Goal: Task Accomplishment & Management: Use online tool/utility

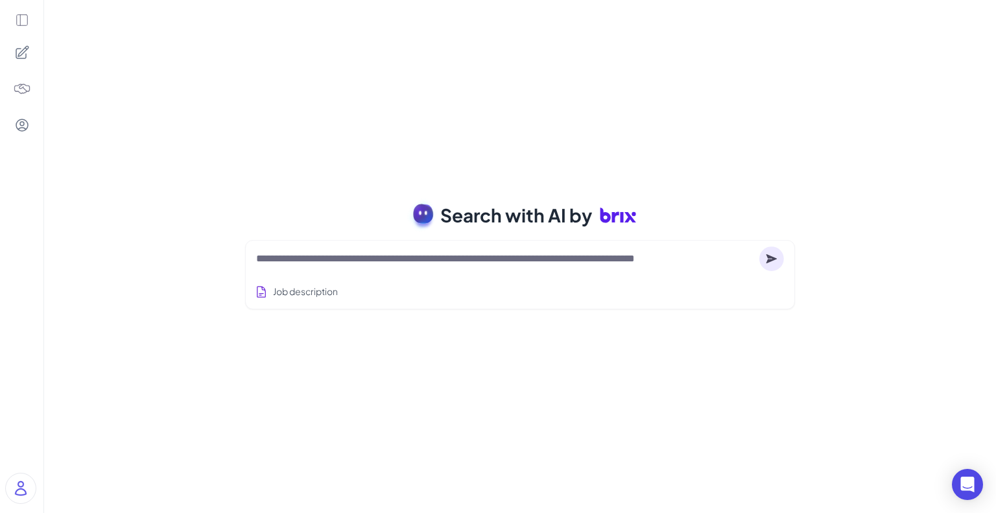
click at [508, 264] on textarea at bounding box center [505, 259] width 498 height 16
paste textarea "**********"
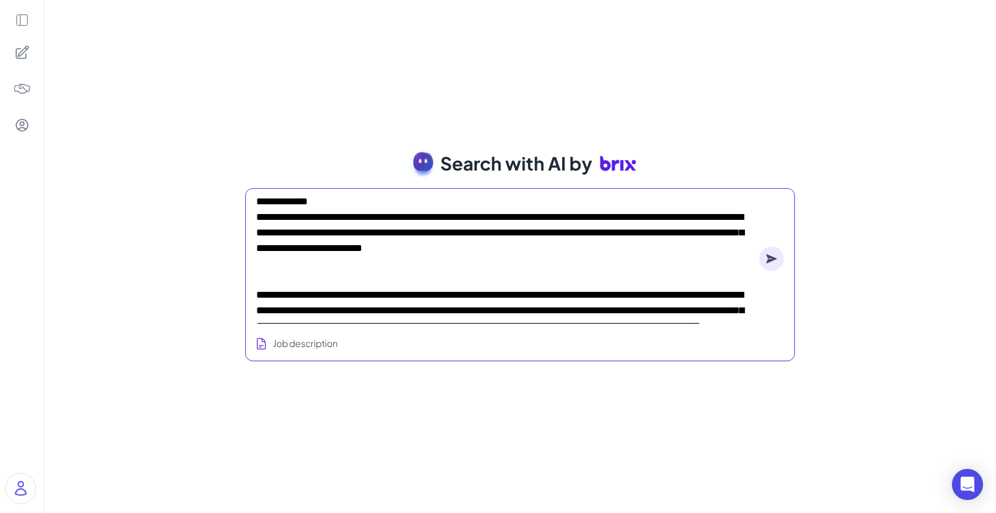
scroll to position [662, 0]
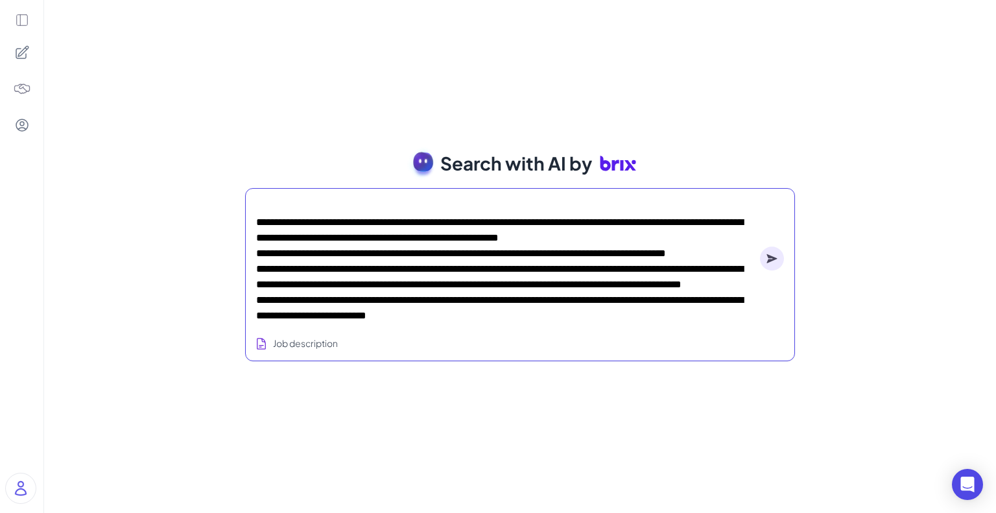
type textarea "**********"
click at [773, 260] on icon at bounding box center [772, 258] width 10 height 9
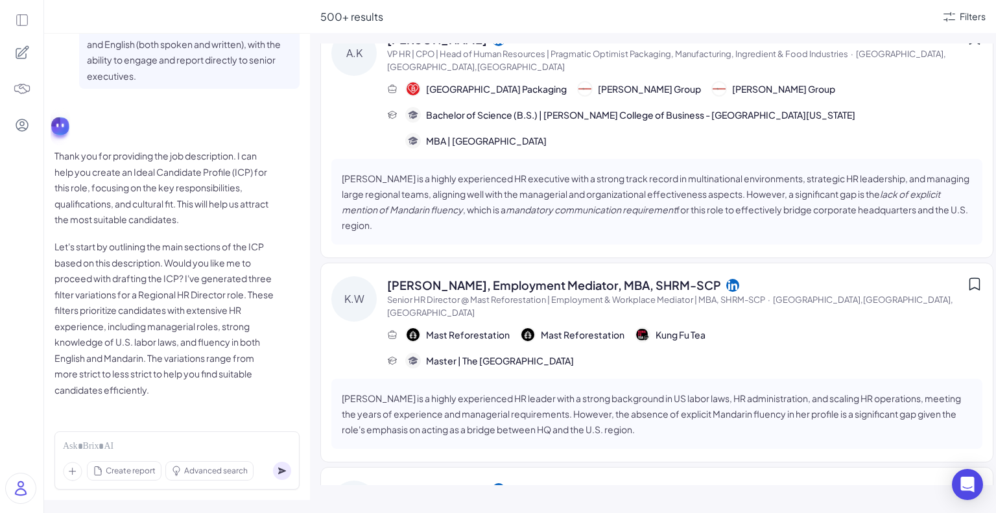
scroll to position [1557, 0]
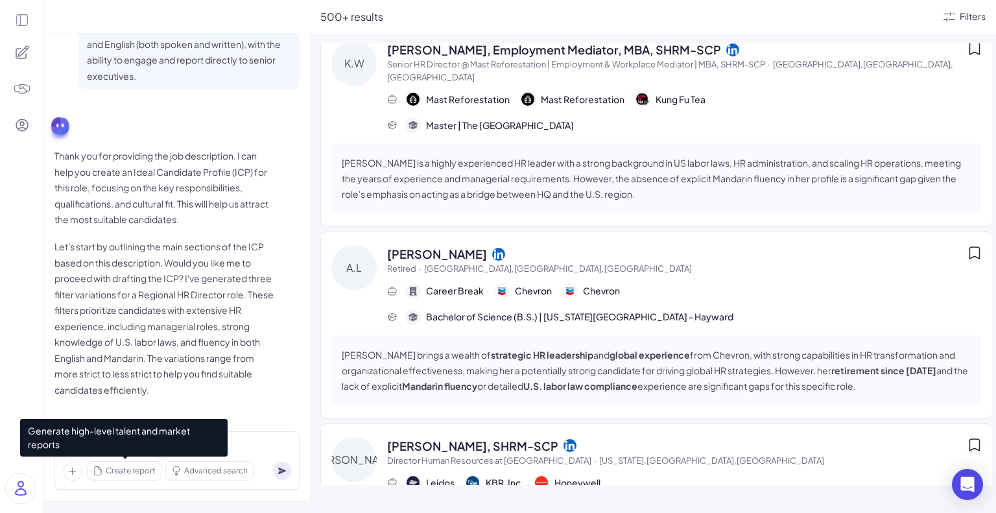
click at [140, 466] on span "Create report" at bounding box center [131, 471] width 50 height 12
click at [132, 468] on span "Create report" at bounding box center [131, 471] width 50 height 12
click at [214, 448] on span "Generate high-level talent and market reports" at bounding box center [124, 438] width 208 height 38
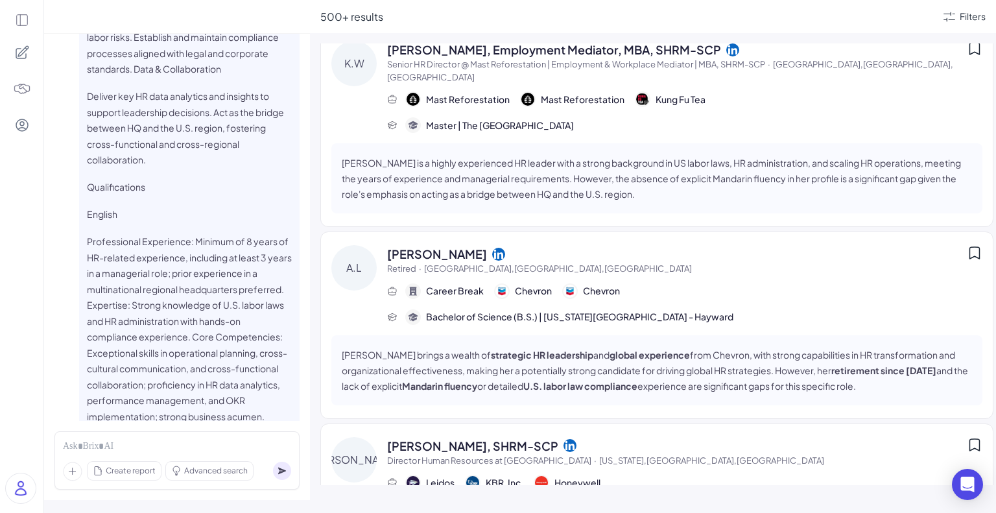
scroll to position [468, 0]
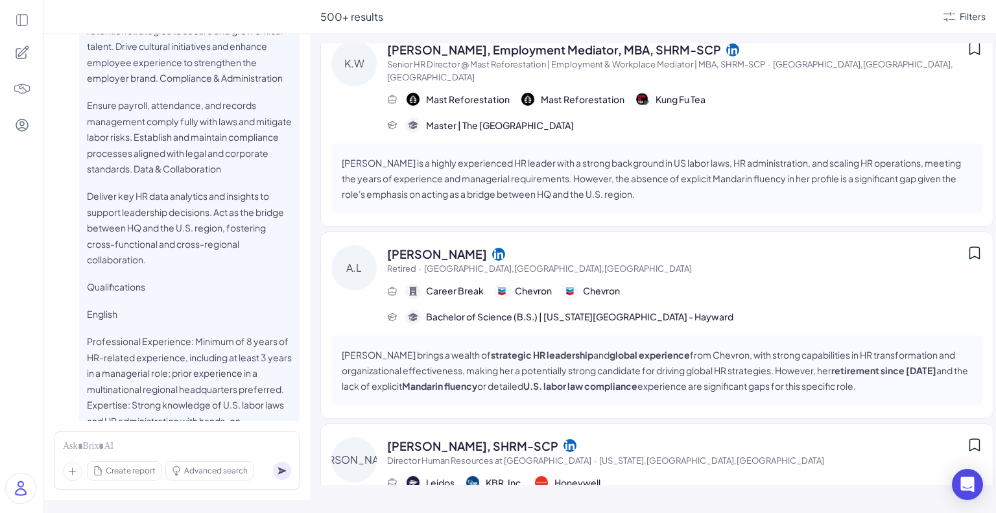
drag, startPoint x: 187, startPoint y: 162, endPoint x: 140, endPoint y: 180, distance: 50.4
click at [157, 197] on span "About the job Reporting directly to the Corporate Regional HR Director, this ro…" at bounding box center [189, 86] width 205 height 1004
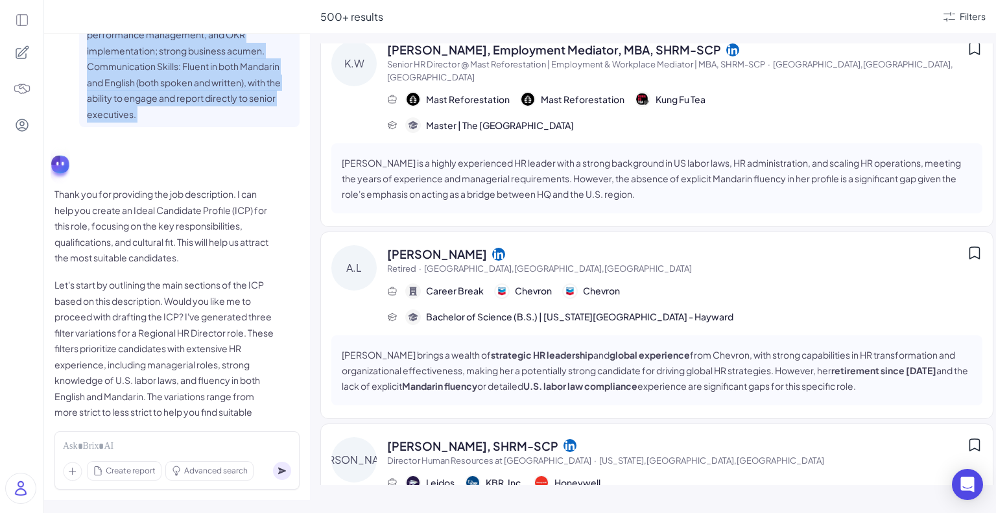
scroll to position [922, 0]
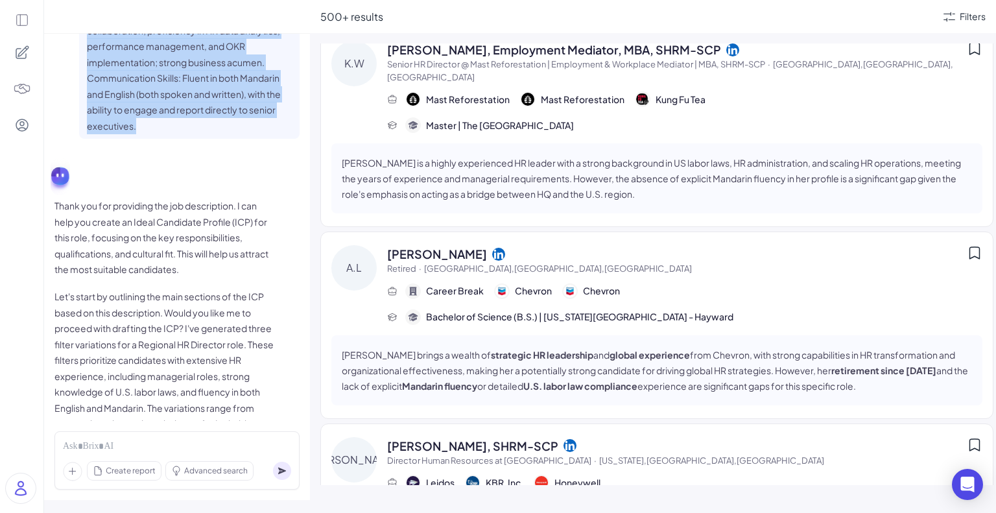
drag, startPoint x: 88, startPoint y: 59, endPoint x: 232, endPoint y: 138, distance: 164.0
copy span "Lorem ips dol Sitametco adipisci el sed Doeiusmod Temporin UT Laboreet, dolo ma…"
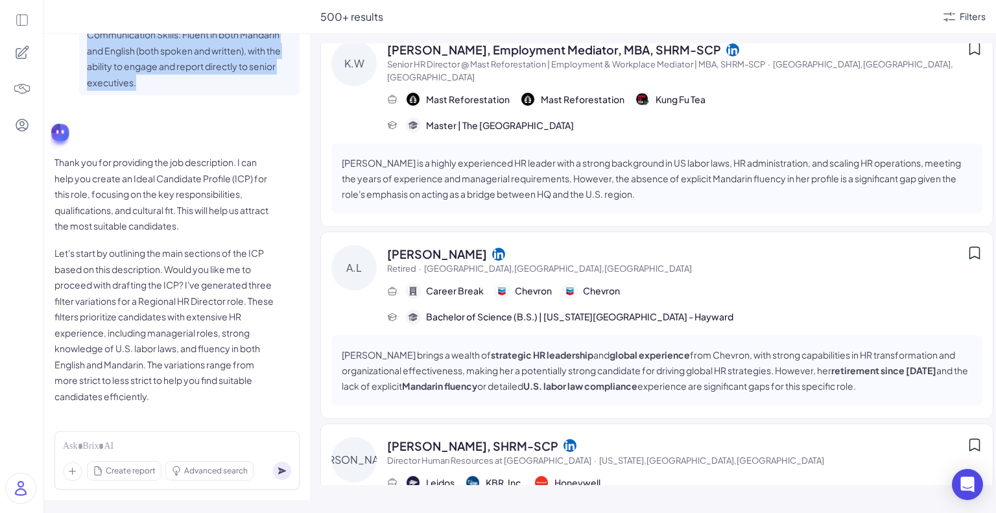
scroll to position [987, 0]
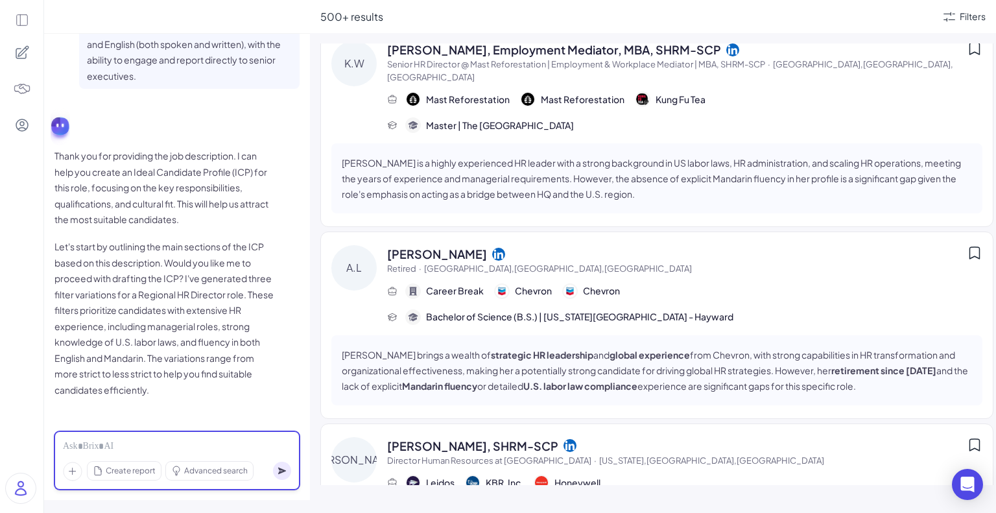
click at [132, 444] on div at bounding box center [177, 447] width 228 height 14
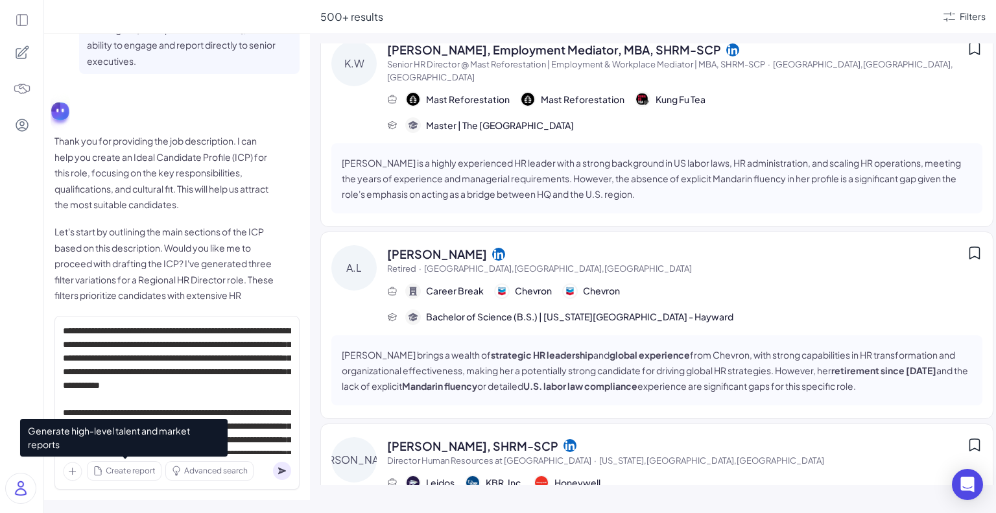
click at [125, 467] on span "Create report" at bounding box center [131, 471] width 50 height 12
click at [130, 474] on span "Create report" at bounding box center [131, 471] width 50 height 12
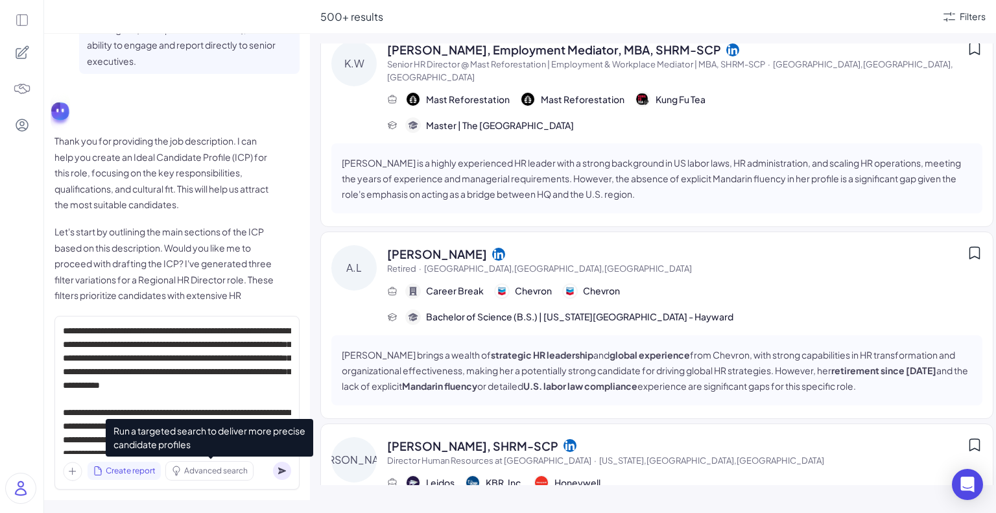
click at [221, 473] on span "Advanced search" at bounding box center [216, 471] width 64 height 12
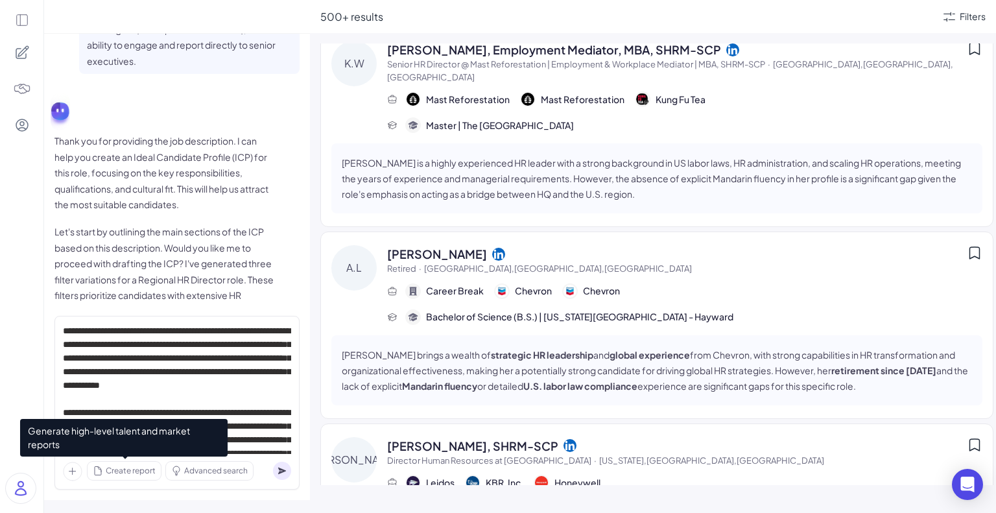
click at [138, 470] on span "Create report" at bounding box center [131, 471] width 50 height 12
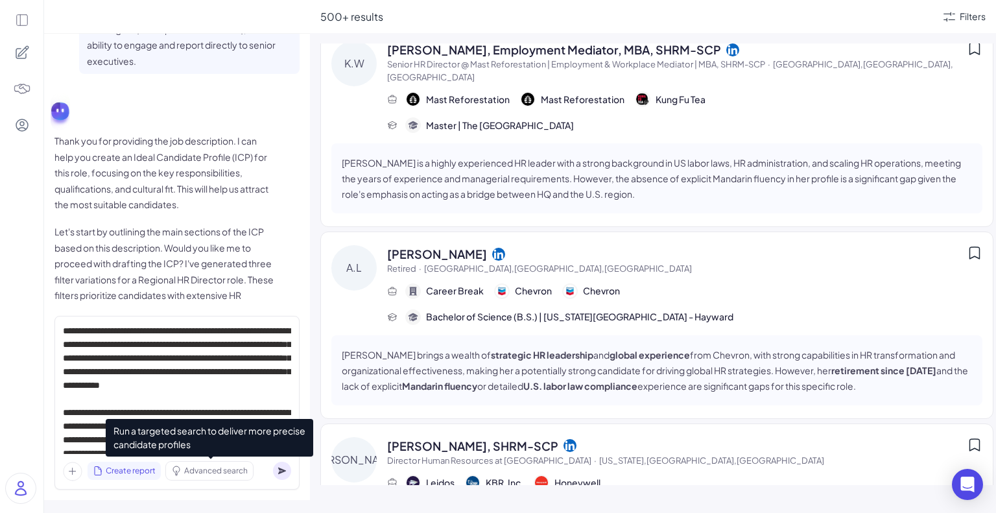
click at [198, 469] on span "Advanced search" at bounding box center [216, 471] width 64 height 12
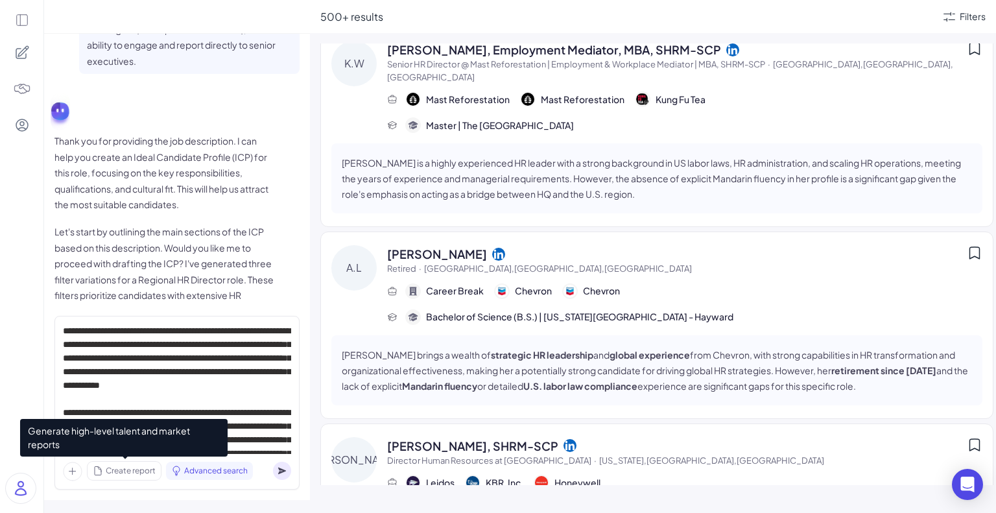
click at [137, 469] on span "Create report" at bounding box center [131, 471] width 50 height 12
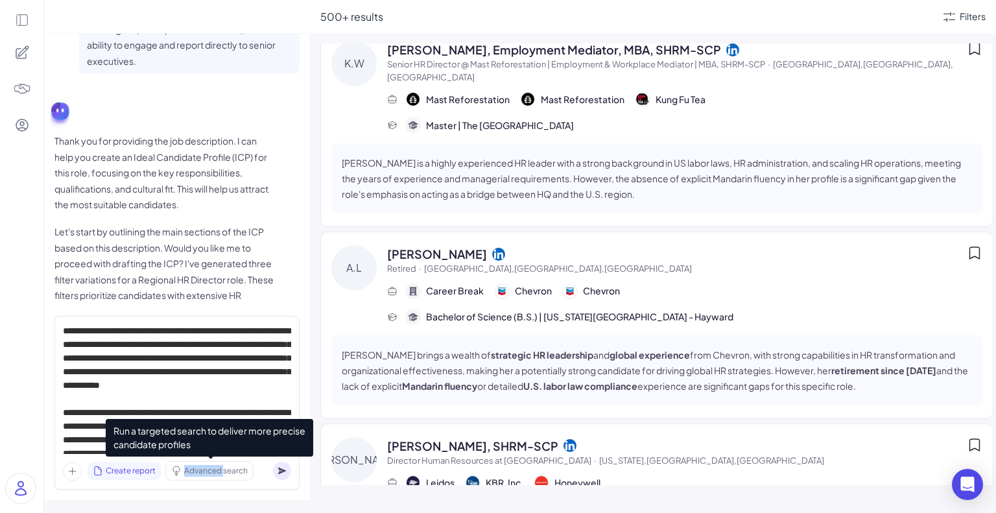
click at [214, 468] on span "Advanced search" at bounding box center [216, 471] width 64 height 12
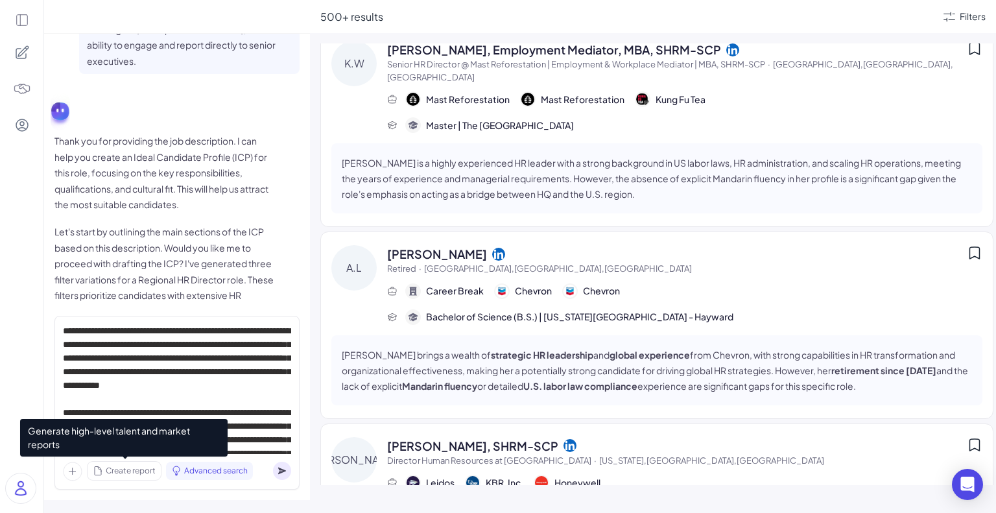
click at [138, 477] on div "Create report" at bounding box center [124, 471] width 73 height 18
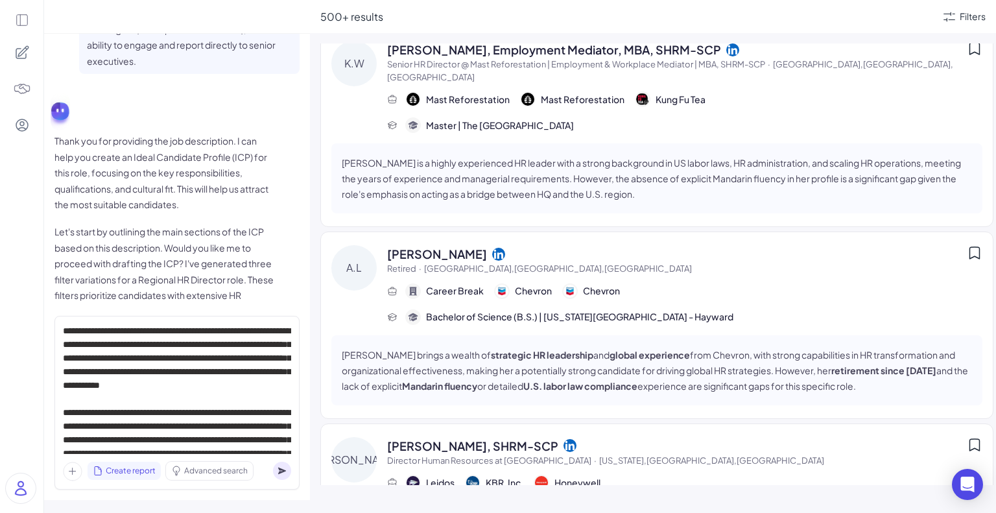
click at [213, 472] on span "Advanced search" at bounding box center [216, 471] width 64 height 12
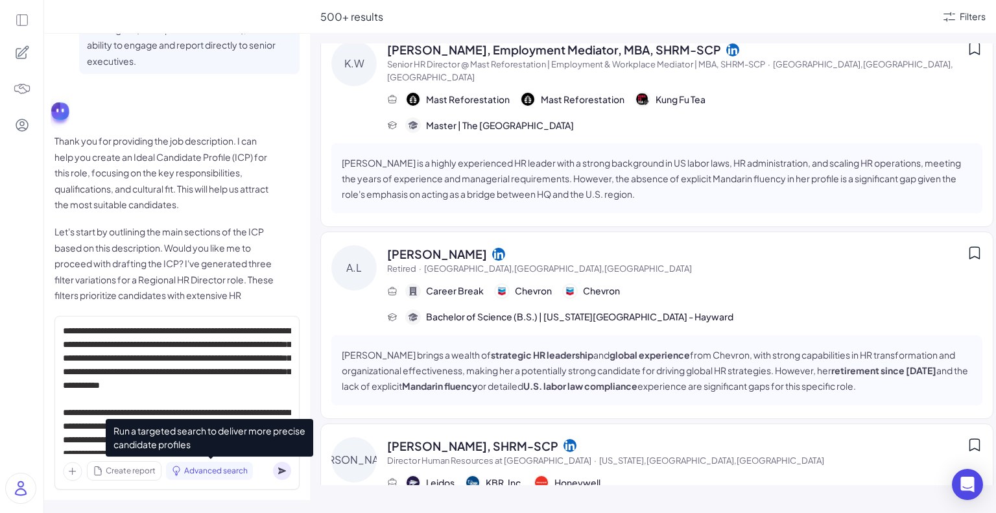
drag, startPoint x: 150, startPoint y: 470, endPoint x: 171, endPoint y: 469, distance: 21.4
click at [151, 470] on span "Create report" at bounding box center [131, 471] width 50 height 12
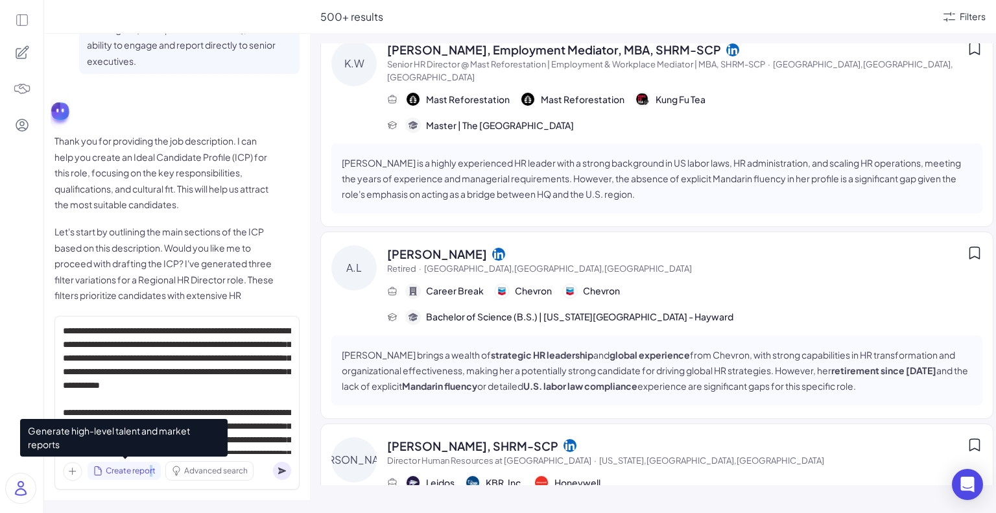
click at [219, 464] on div "Advanced search" at bounding box center [209, 471] width 87 height 18
click at [136, 472] on span "Create report" at bounding box center [131, 471] width 50 height 12
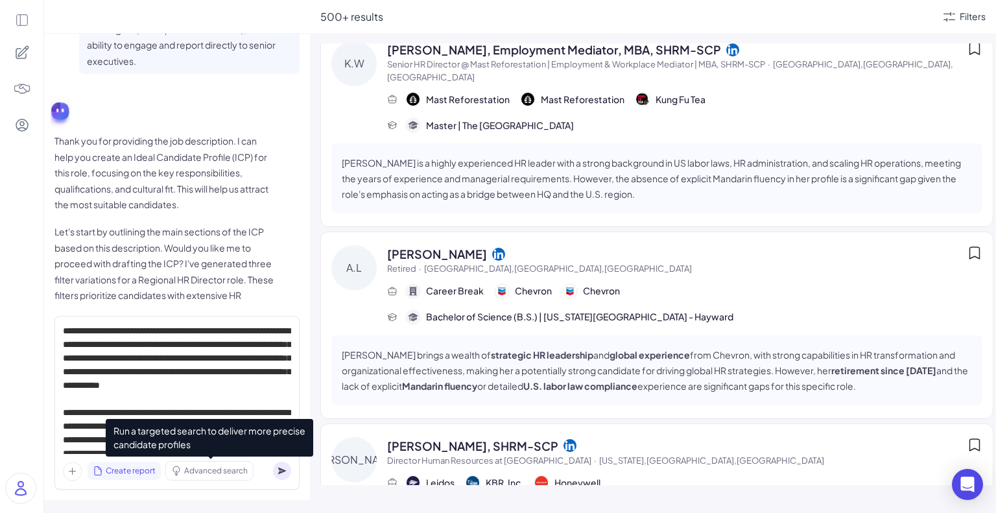
click at [198, 476] on span "Advanced search" at bounding box center [216, 471] width 64 height 12
click at [132, 471] on span "Create report" at bounding box center [131, 471] width 50 height 12
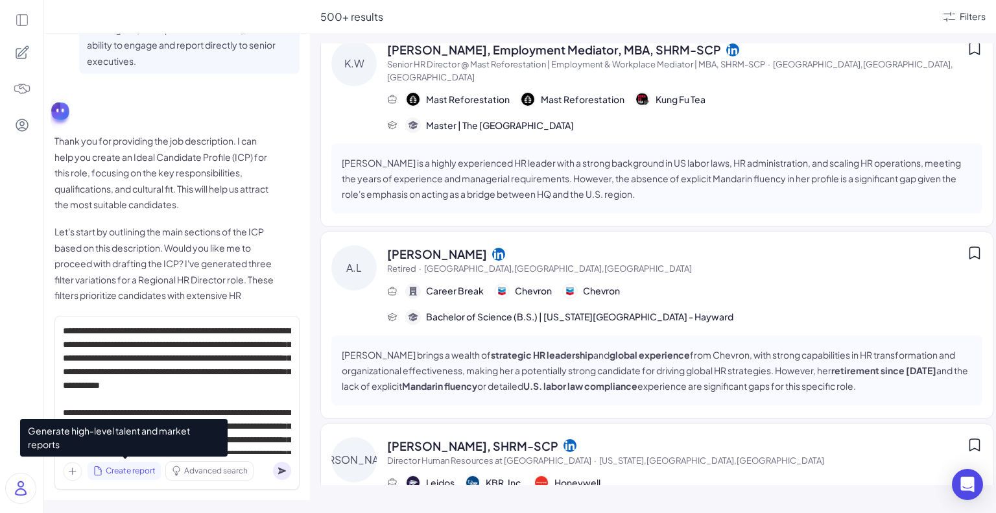
click at [229, 474] on span "Advanced search" at bounding box center [216, 471] width 64 height 12
click at [122, 476] on span "Create report" at bounding box center [131, 471] width 50 height 12
click at [189, 472] on span "Advanced search" at bounding box center [216, 471] width 64 height 12
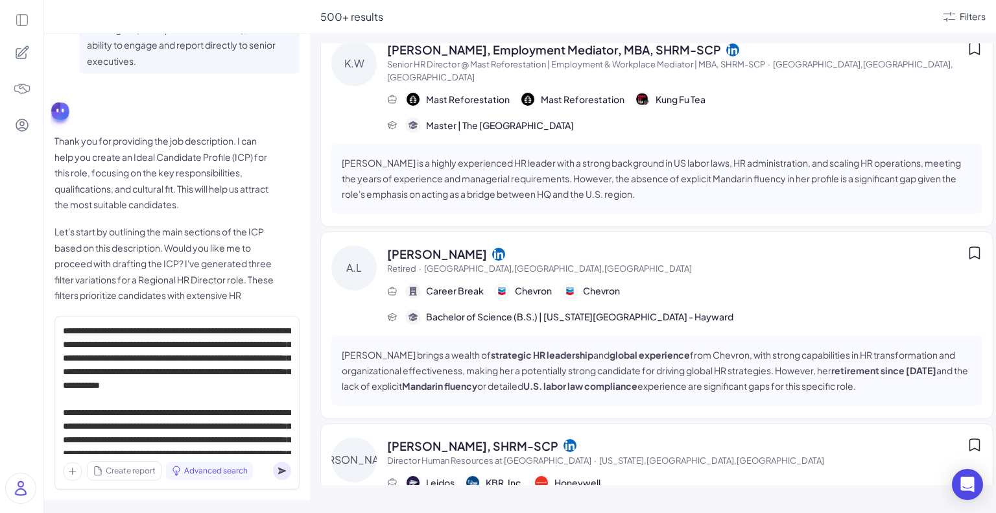
click at [101, 479] on div "Create report" at bounding box center [124, 471] width 73 height 18
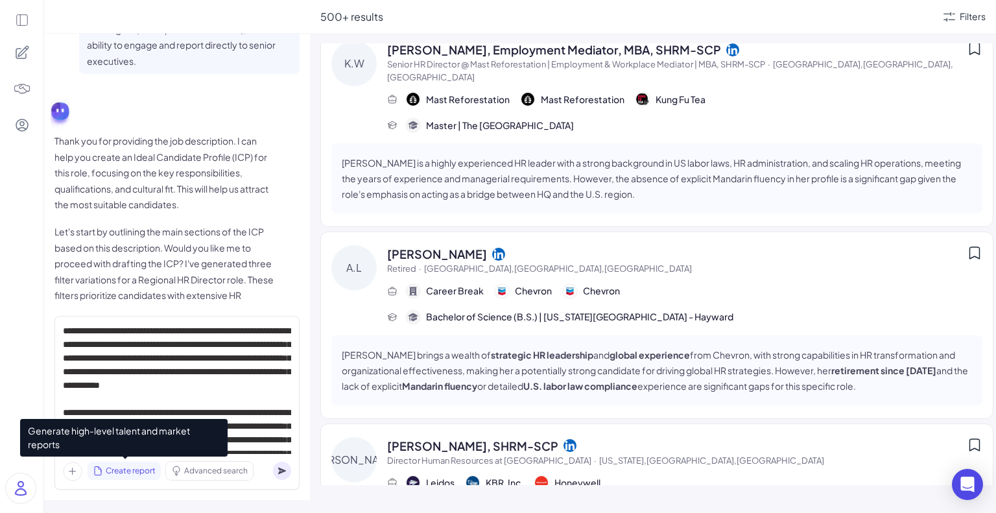
click at [202, 477] on div "Advanced search" at bounding box center [209, 471] width 87 height 18
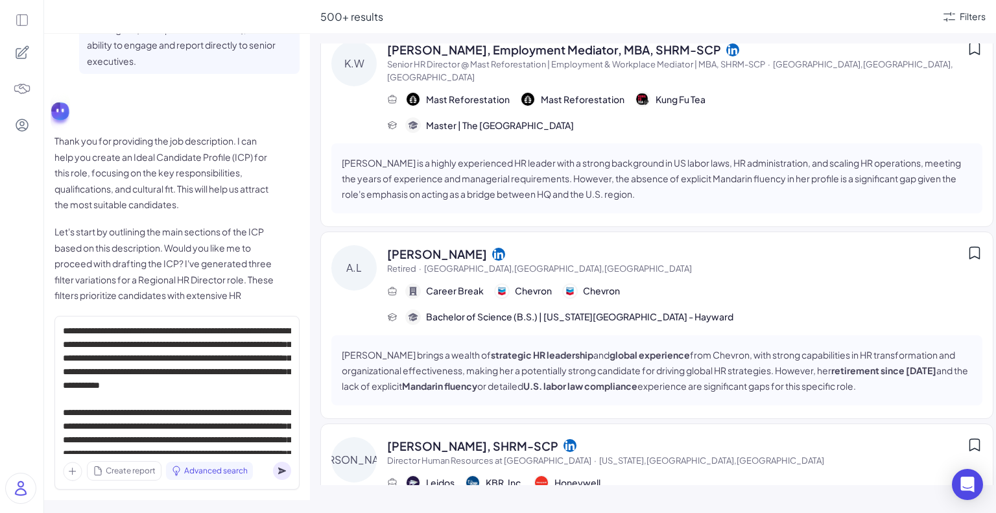
click at [119, 482] on div "Create report Advanced search" at bounding box center [176, 403] width 245 height 174
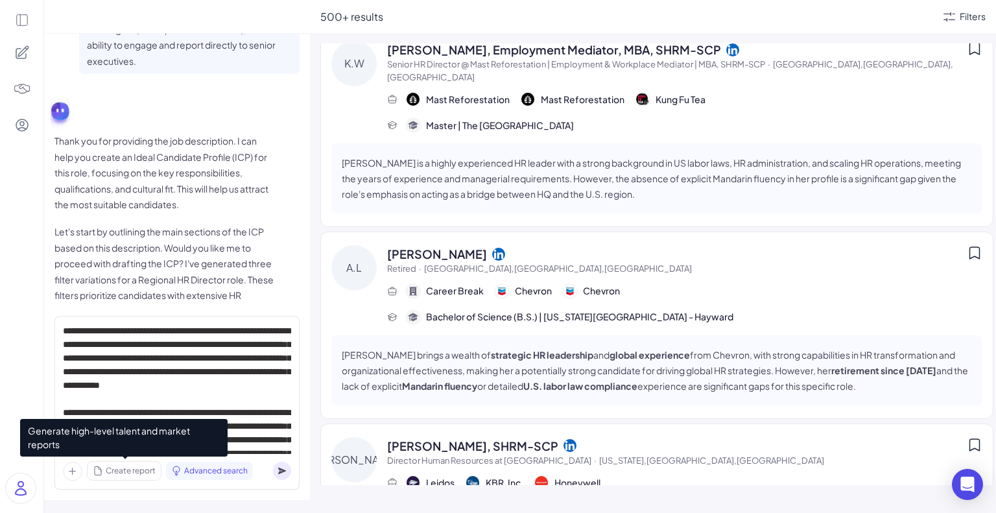
click at [137, 473] on span "Create report" at bounding box center [131, 471] width 50 height 12
click at [206, 474] on span "Advanced search" at bounding box center [216, 471] width 64 height 12
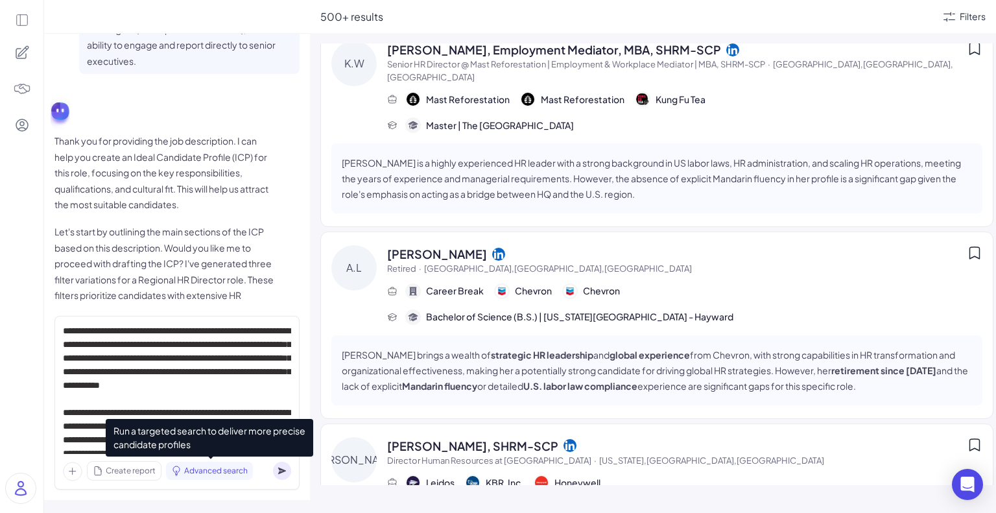
click at [206, 474] on span "Advanced search" at bounding box center [216, 471] width 64 height 12
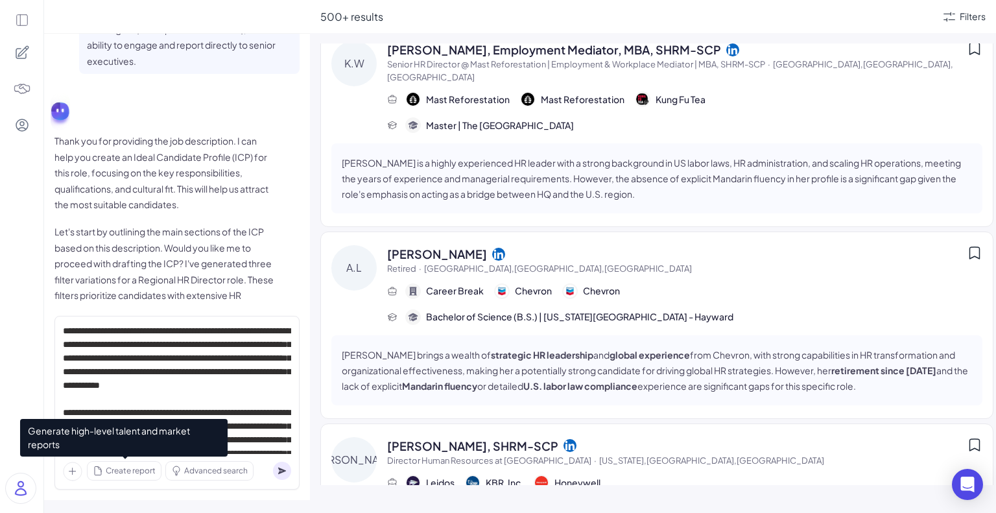
click at [109, 473] on span "Create report" at bounding box center [131, 471] width 50 height 12
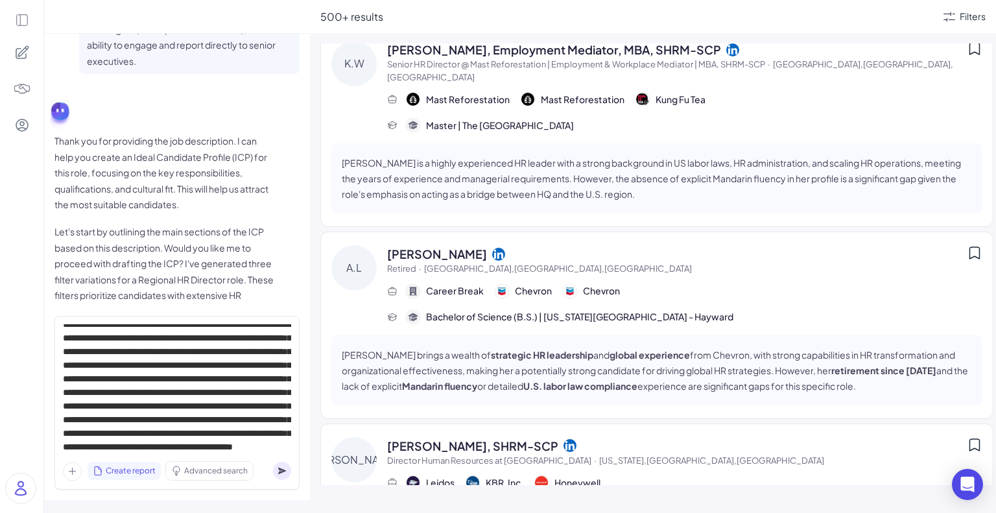
scroll to position [701, 0]
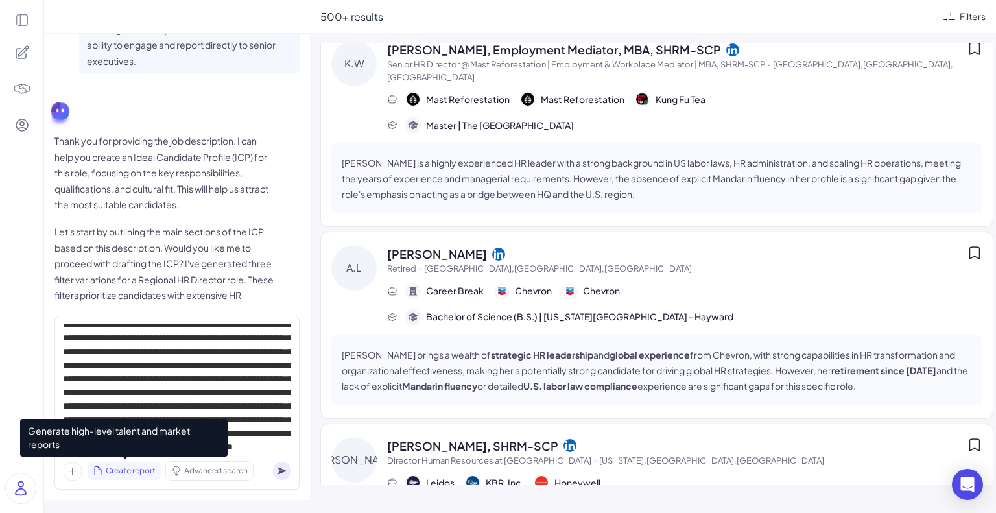
click at [139, 470] on span "Create report" at bounding box center [131, 471] width 50 height 12
click at [148, 468] on span "Create report" at bounding box center [131, 471] width 50 height 12
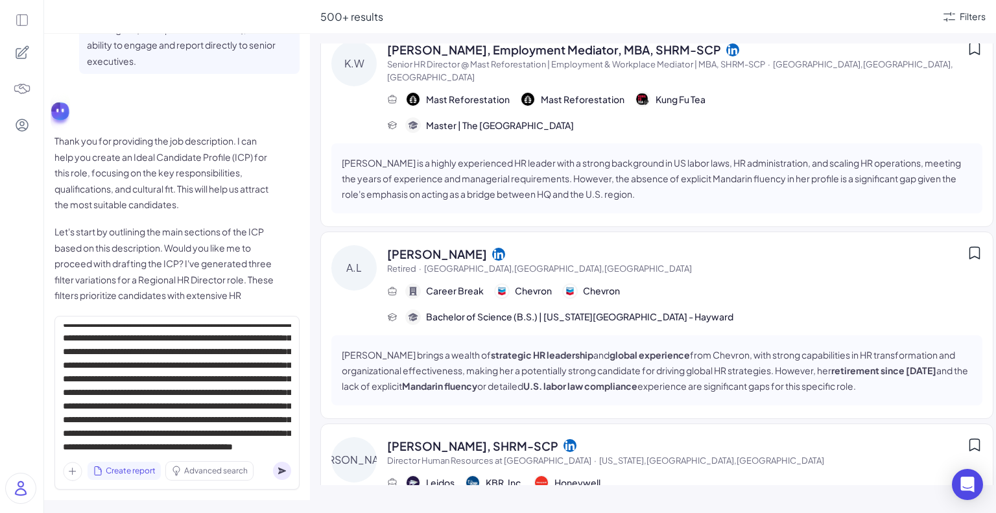
click at [285, 473] on circle at bounding box center [282, 471] width 18 height 18
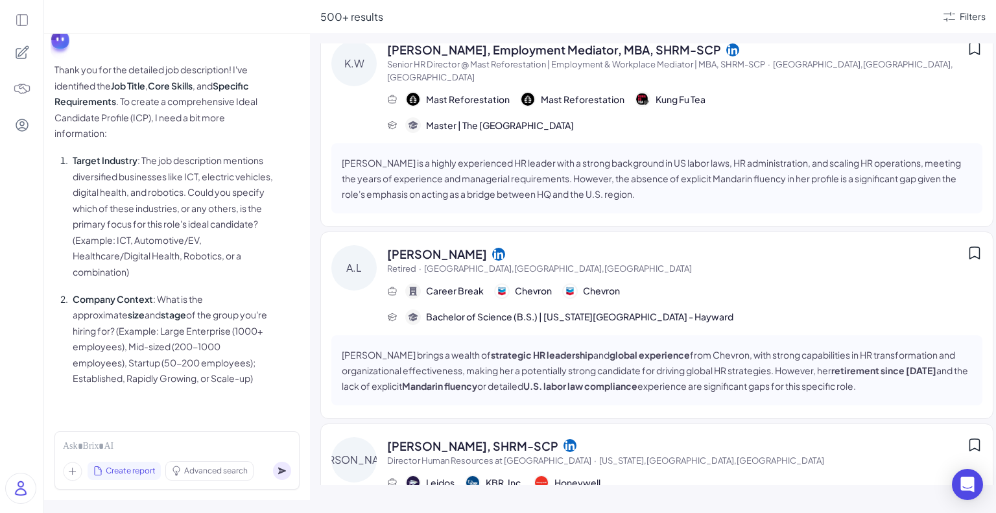
scroll to position [2428, 0]
click at [283, 470] on icon at bounding box center [282, 471] width 8 height 7
drag, startPoint x: 101, startPoint y: 73, endPoint x: 148, endPoint y: 104, distance: 56.5
click at [148, 88] on p "Thank you for the detailed job description! I've identified the Job Title , Cor…" at bounding box center [164, 102] width 221 height 80
click at [148, 108] on p "Thank you for the detailed job description! I've identified the Job Title , Cor…" at bounding box center [164, 102] width 221 height 80
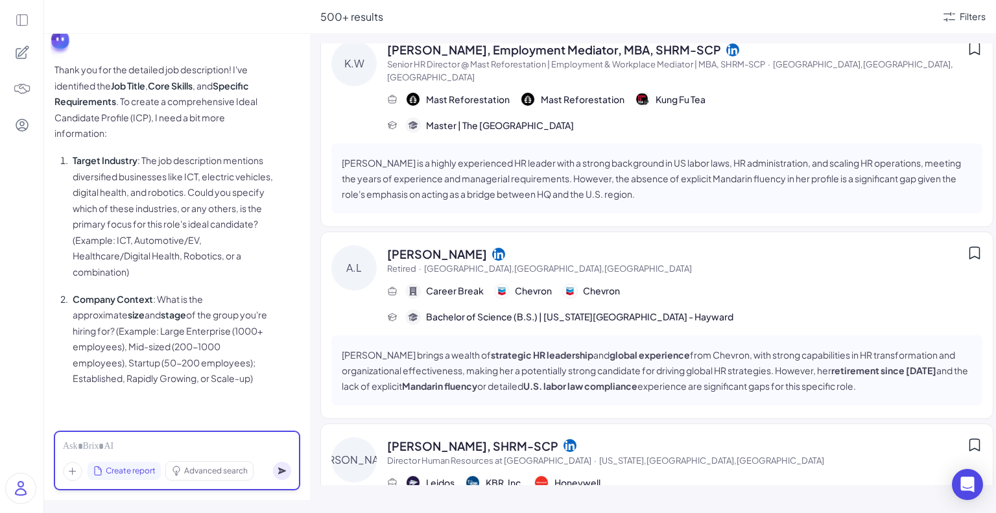
click at [183, 442] on div at bounding box center [177, 447] width 228 height 14
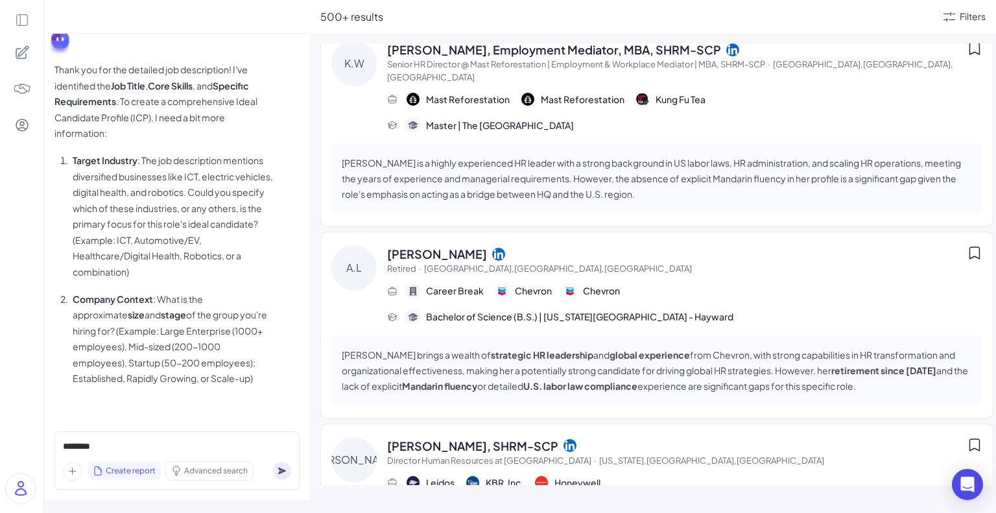
click at [280, 469] on icon at bounding box center [282, 471] width 8 height 7
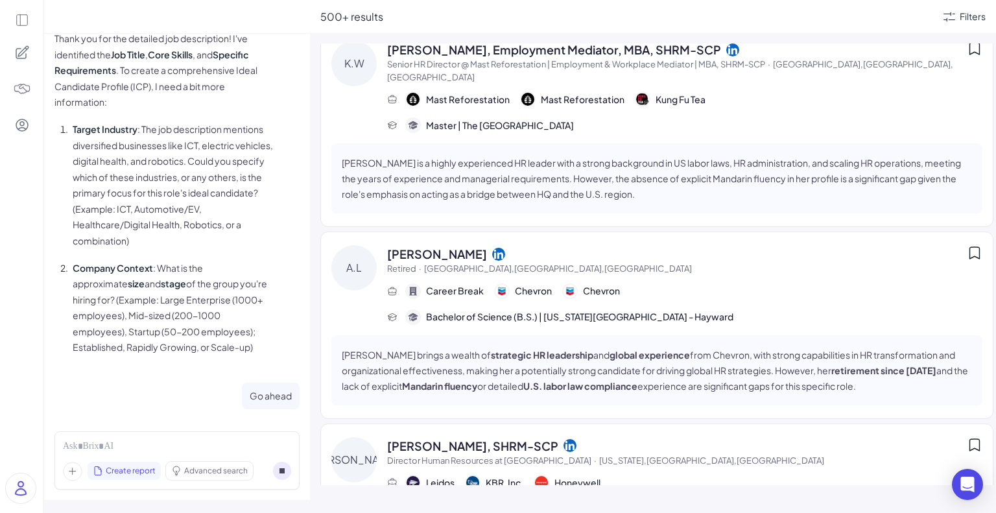
scroll to position [2546, 0]
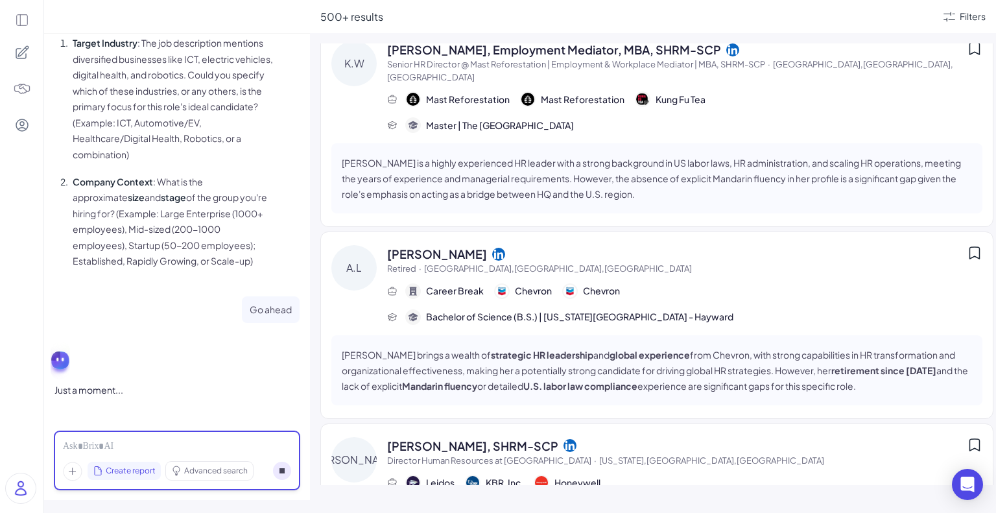
click at [189, 448] on div at bounding box center [177, 447] width 228 height 14
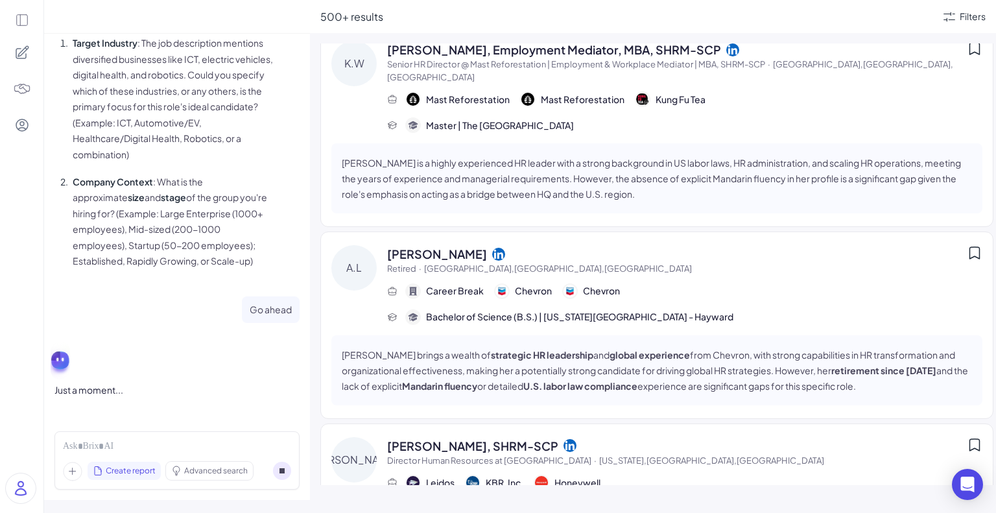
click at [197, 371] on div "Just a moment..." at bounding box center [176, 368] width 245 height 58
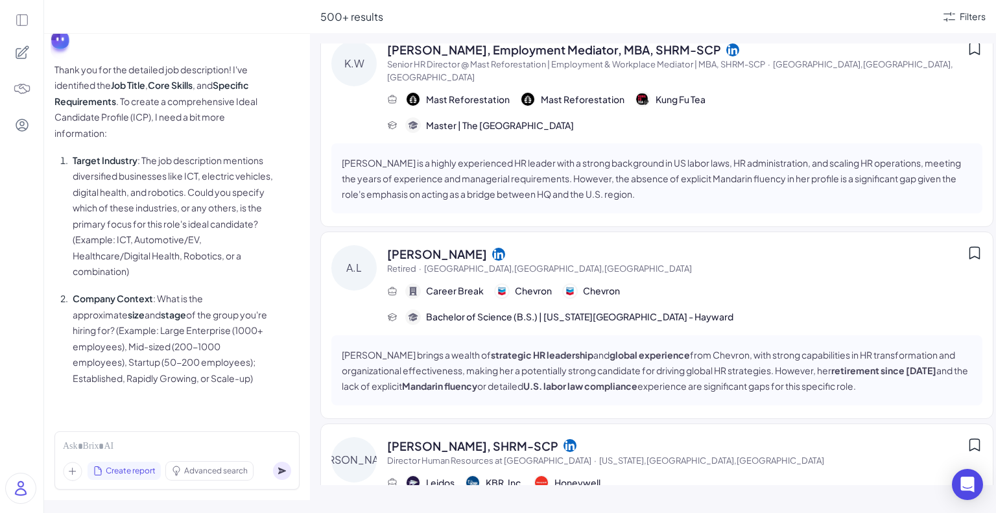
scroll to position [2865, 0]
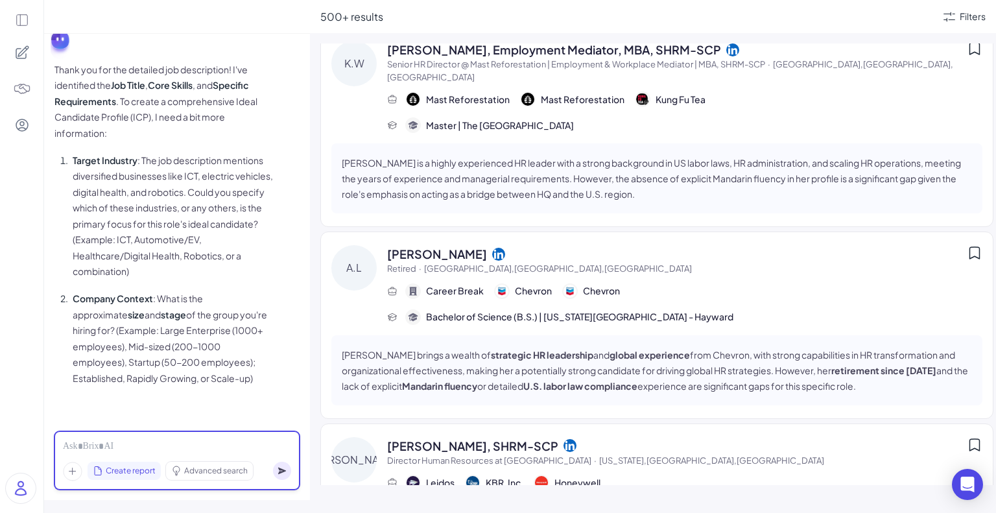
click at [197, 444] on div at bounding box center [177, 447] width 228 height 14
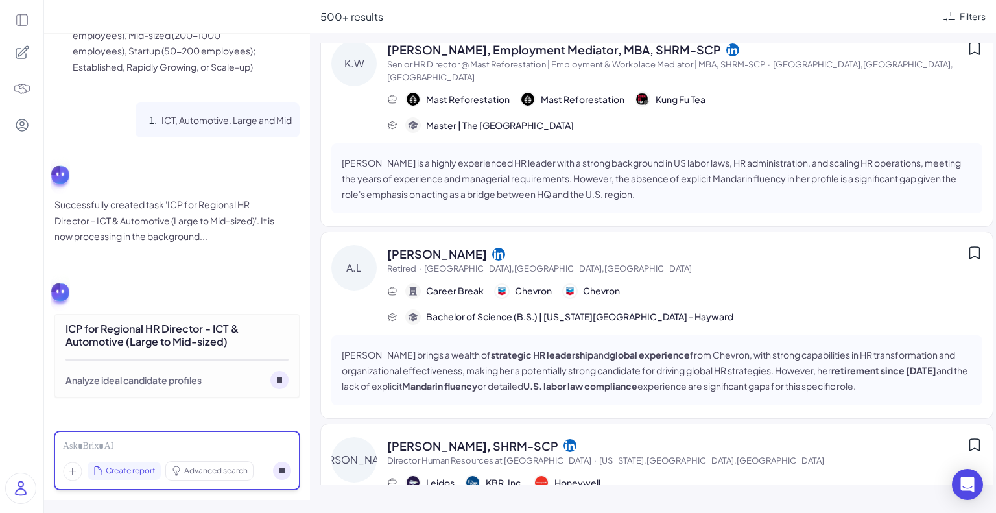
scroll to position [3177, 0]
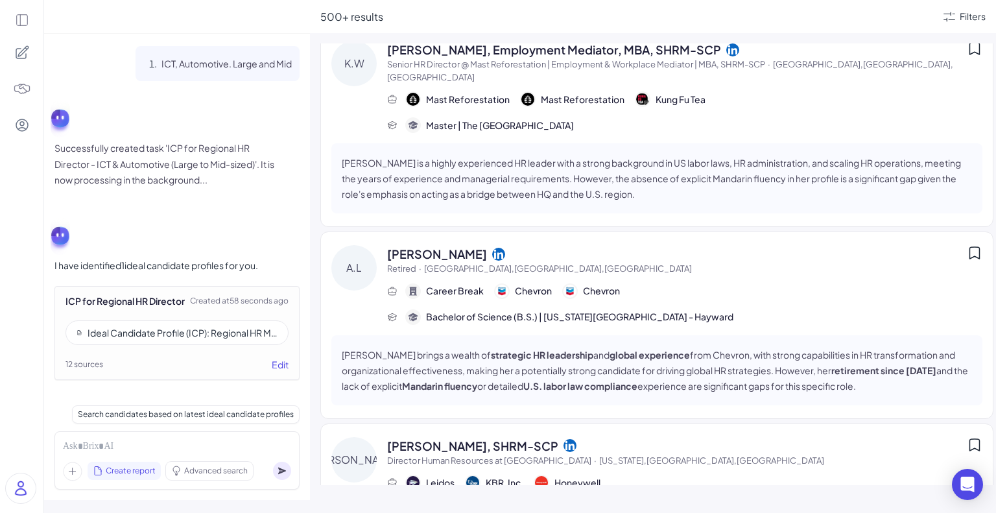
click at [228, 328] on div "Ideal Candidate Profile (ICP): Regional HR Manager (U.S. Region) — ICT & Automo…" at bounding box center [183, 332] width 190 height 13
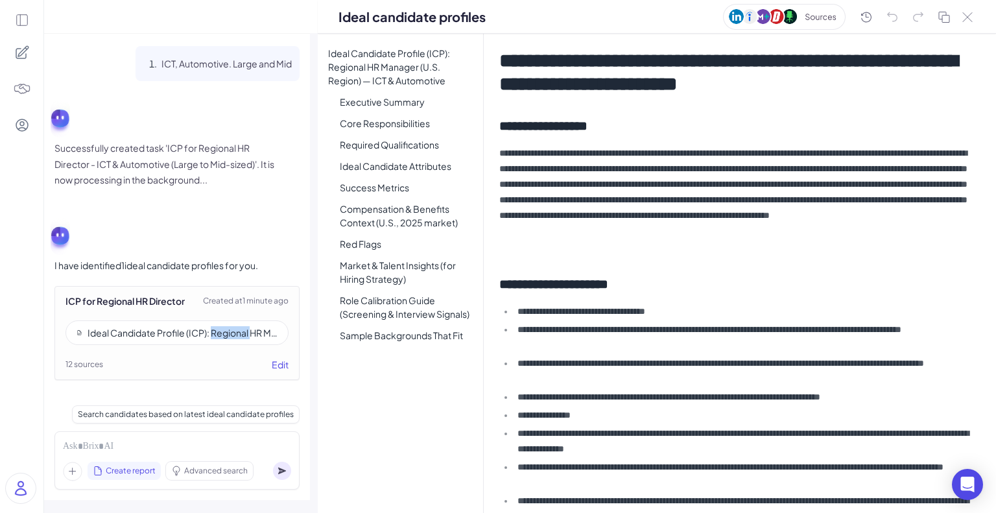
scroll to position [3233, 0]
click at [228, 328] on div "Ideal Candidate Profile (ICP): Regional HR Manager (U.S. Region) — ICT & Automo…" at bounding box center [183, 332] width 190 height 13
click at [174, 337] on div "Ideal Candidate Profile (ICP): Regional HR Manager (U.S. Region) — ICT & Automo…" at bounding box center [183, 332] width 190 height 13
click at [379, 102] on li "Executive Summary" at bounding box center [407, 102] width 154 height 19
click at [387, 134] on ul "Ideal Candidate Profile (ICP): Regional HR Manager (U.S. Region) — ICT & Automo…" at bounding box center [400, 194] width 165 height 301
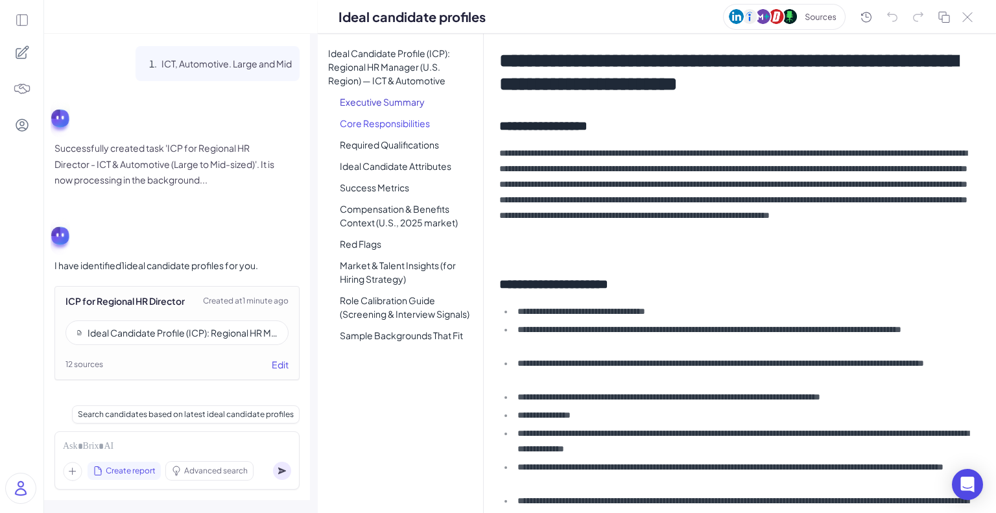
click at [394, 121] on li "Core Responsibilities" at bounding box center [407, 123] width 154 height 19
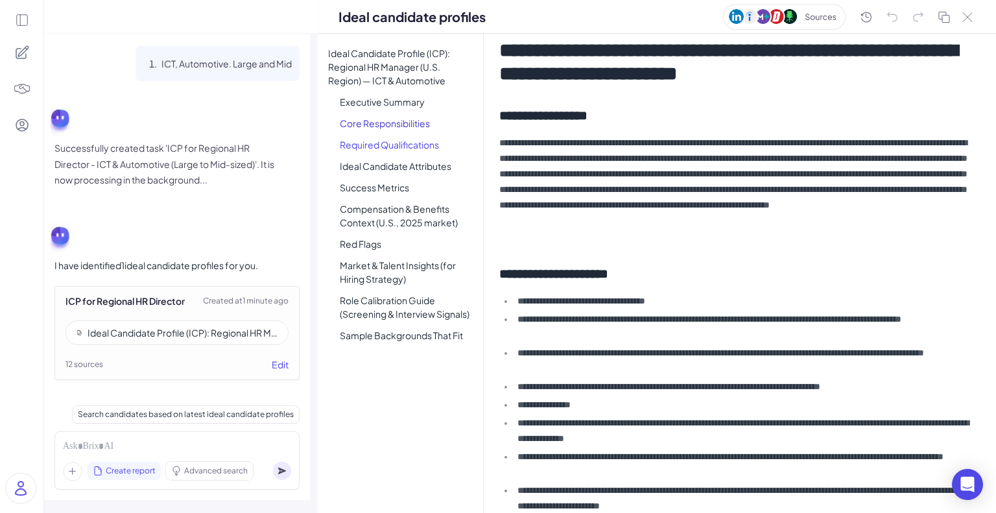
click at [396, 145] on li "Required Qualifications" at bounding box center [407, 145] width 154 height 19
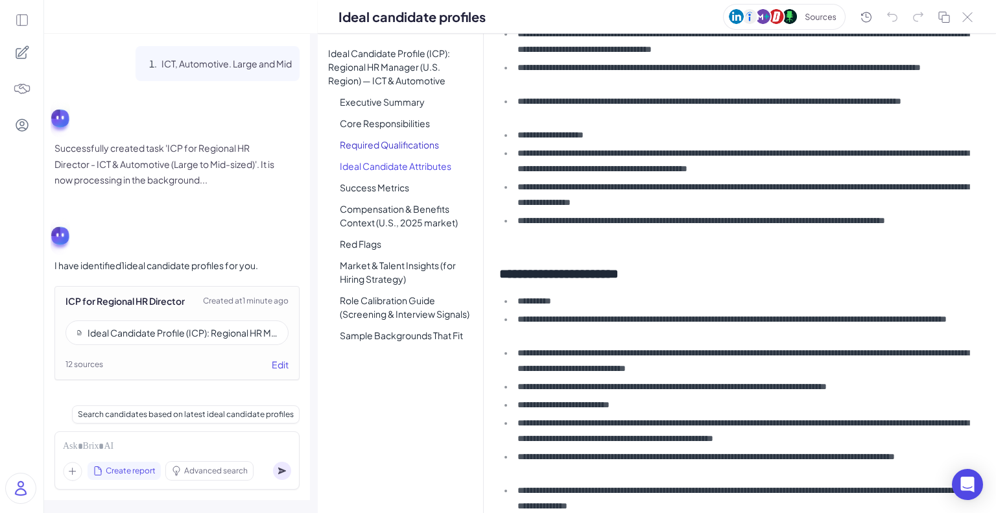
click at [394, 163] on li "Ideal Candidate Attributes" at bounding box center [407, 166] width 154 height 19
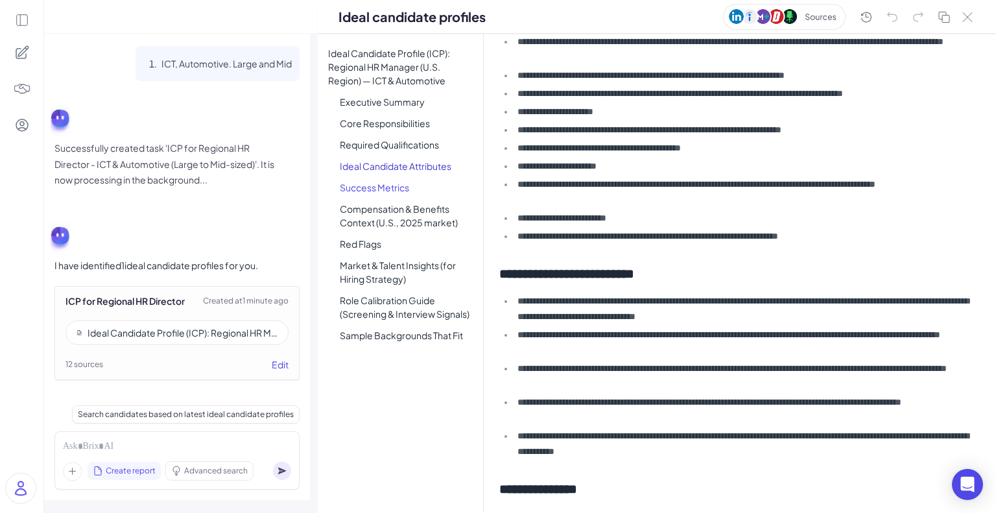
click at [390, 186] on li "Success Metrics" at bounding box center [407, 187] width 154 height 19
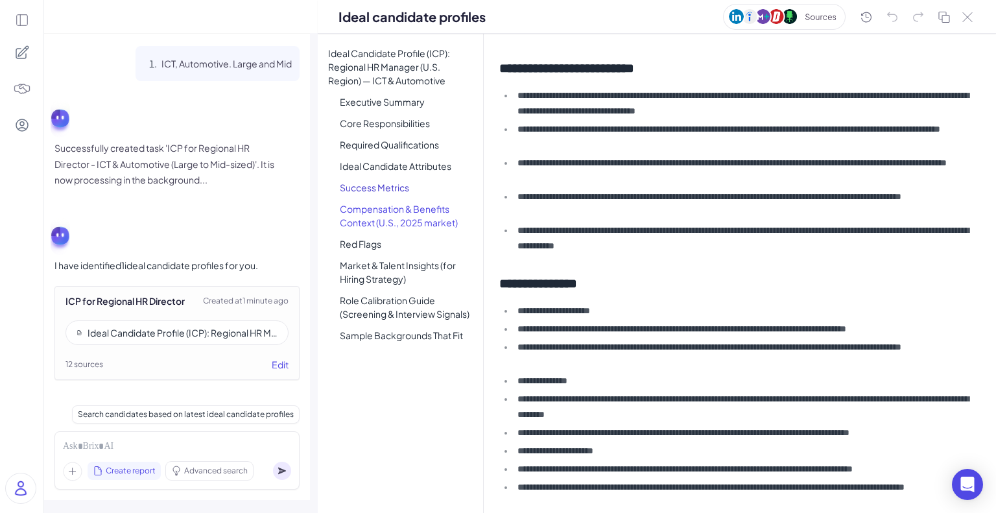
scroll to position [1271, 0]
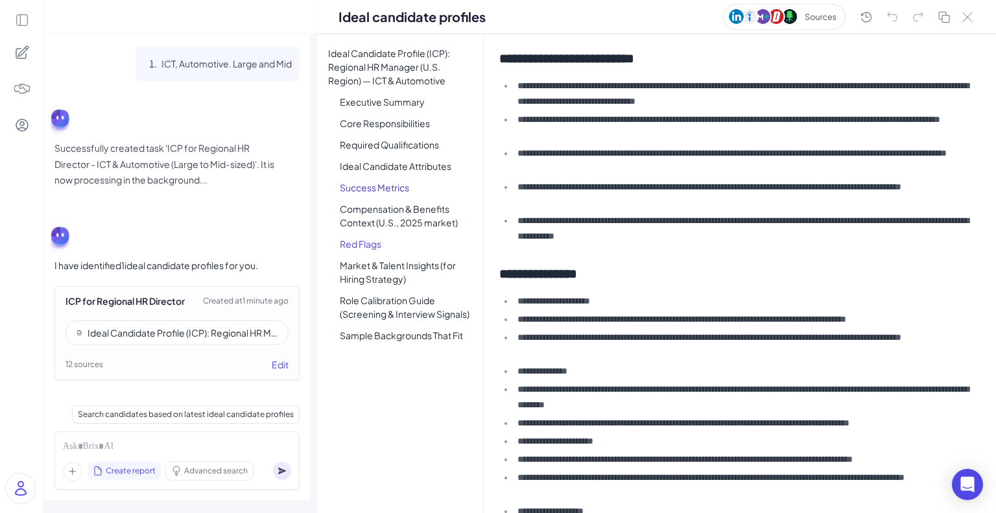
click at [371, 241] on li "Red Flags" at bounding box center [407, 244] width 154 height 19
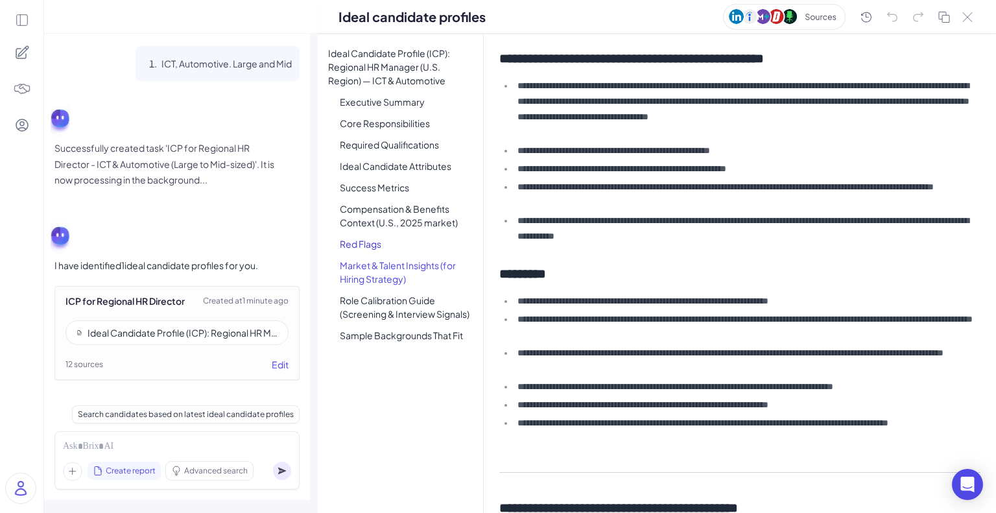
click at [376, 266] on li "Market & Talent Insights (for Hiring Strategy)" at bounding box center [407, 272] width 154 height 32
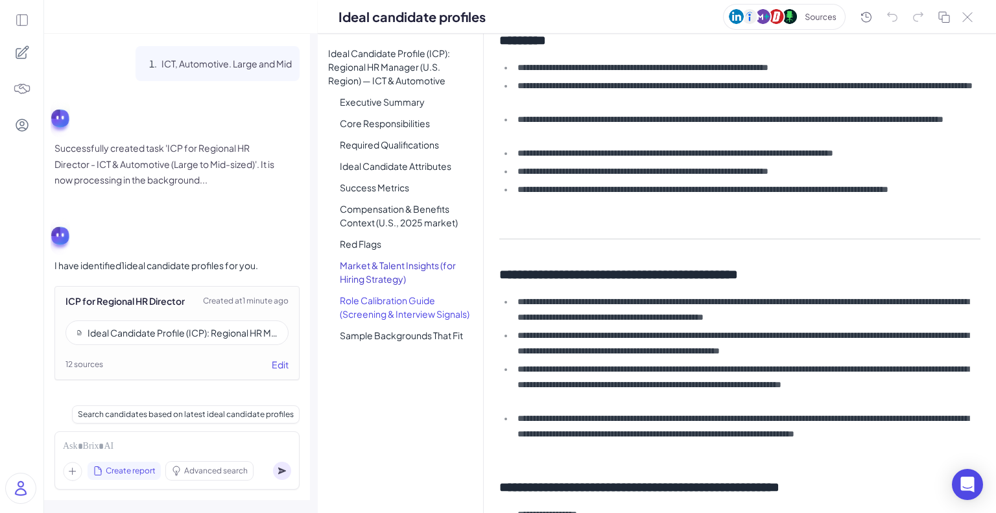
click at [377, 307] on li "Role Calibration Guide (Screening & Interview Signals)" at bounding box center [407, 307] width 154 height 32
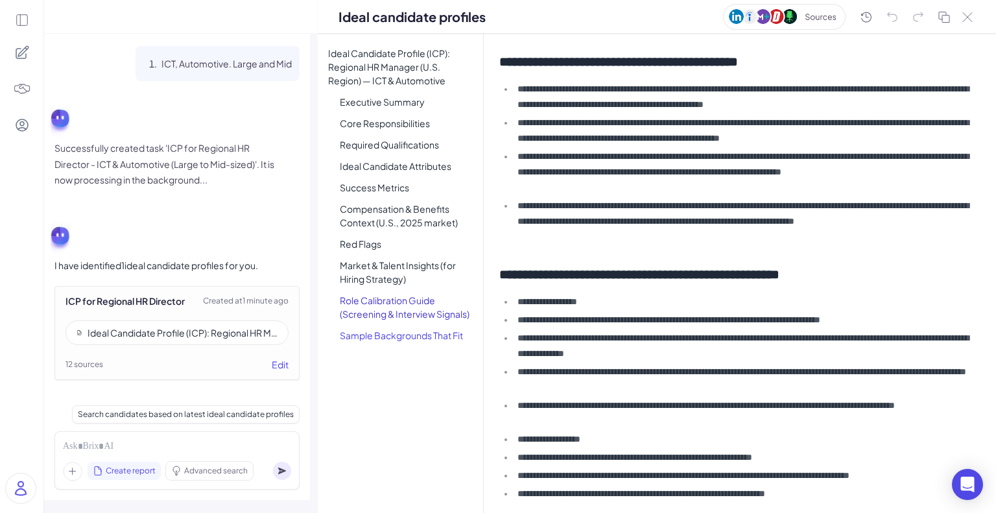
click at [381, 334] on li "Sample Backgrounds That Fit" at bounding box center [407, 335] width 154 height 19
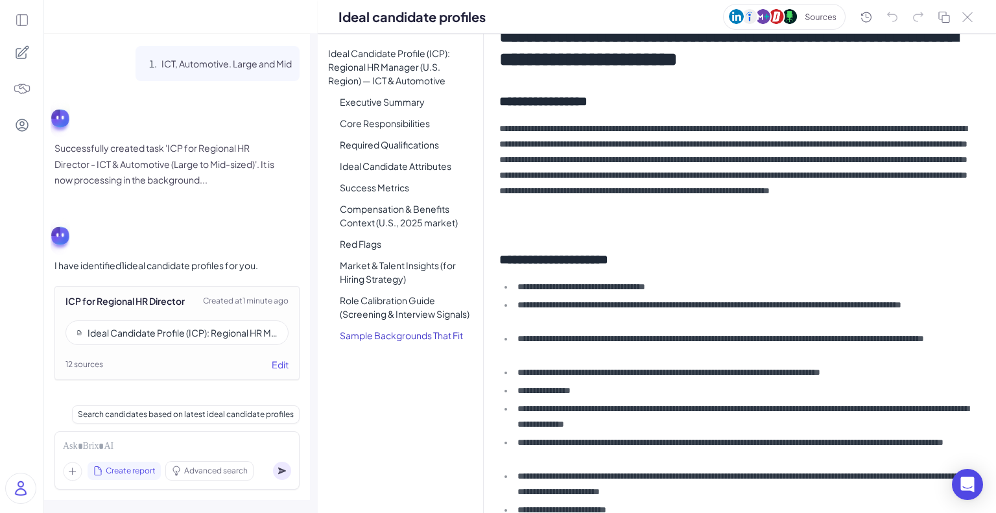
scroll to position [0, 0]
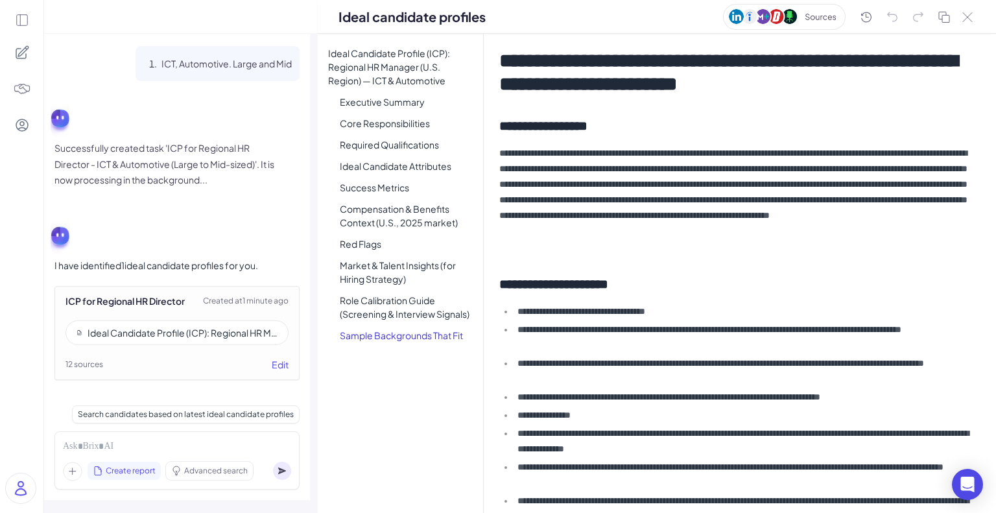
click at [29, 18] on div at bounding box center [21, 256] width 43 height 513
click at [23, 23] on icon at bounding box center [22, 20] width 14 height 14
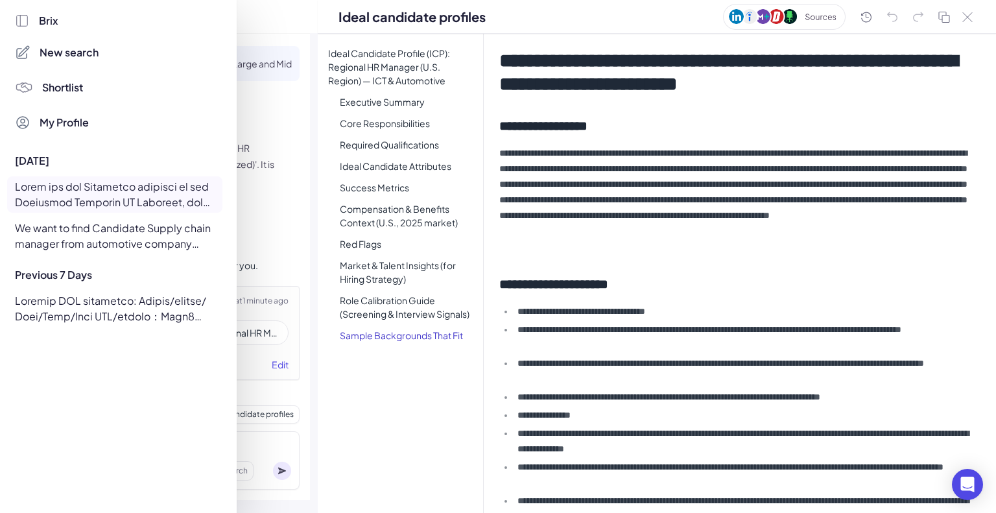
click at [605, 215] on div at bounding box center [498, 256] width 996 height 513
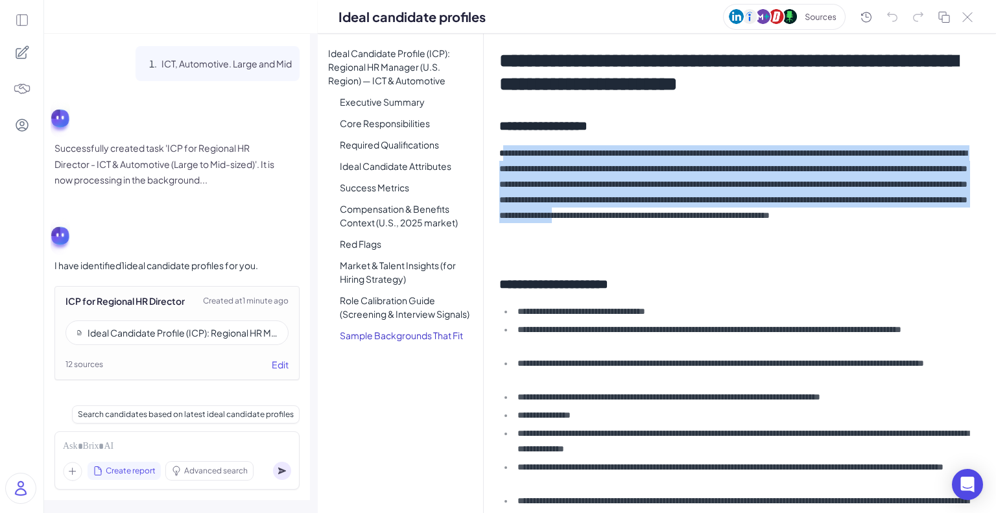
drag, startPoint x: 506, startPoint y: 147, endPoint x: 694, endPoint y: 237, distance: 208.6
click at [694, 237] on p "**********" at bounding box center [737, 199] width 475 height 109
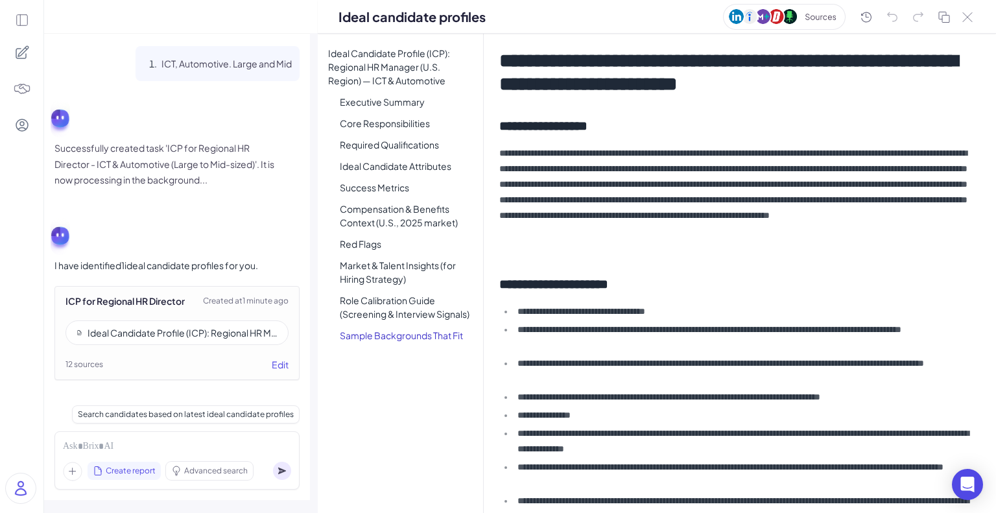
click at [696, 237] on p "**********" at bounding box center [737, 199] width 475 height 109
click at [664, 245] on p "**********" at bounding box center [737, 199] width 475 height 109
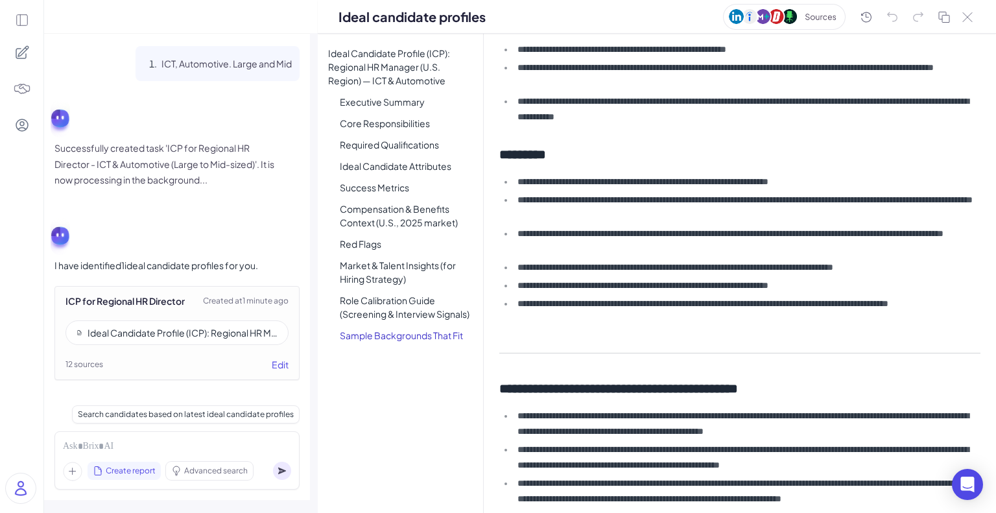
scroll to position [1918, 0]
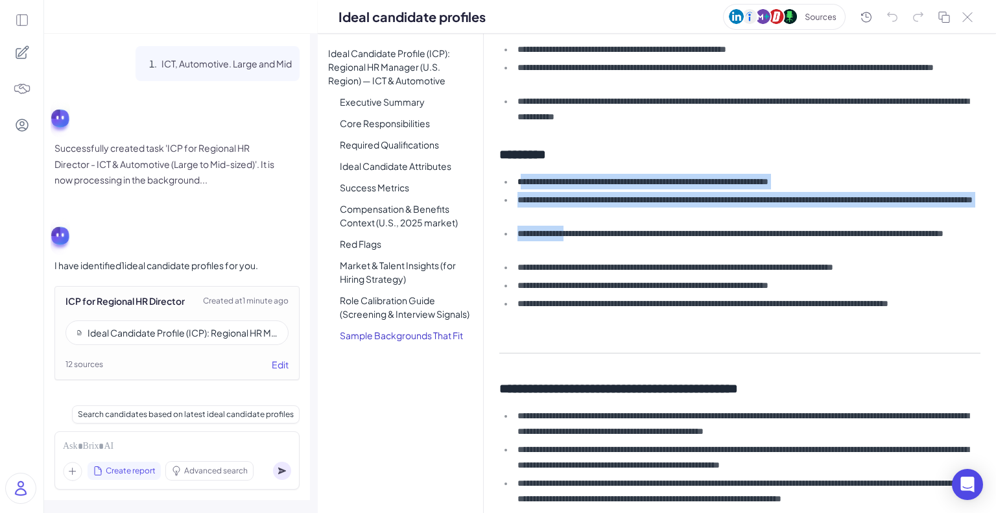
drag, startPoint x: 522, startPoint y: 178, endPoint x: 584, endPoint y: 230, distance: 81.0
click at [584, 230] on ul "**********" at bounding box center [737, 250] width 475 height 153
click at [584, 230] on li "**********" at bounding box center [744, 241] width 461 height 31
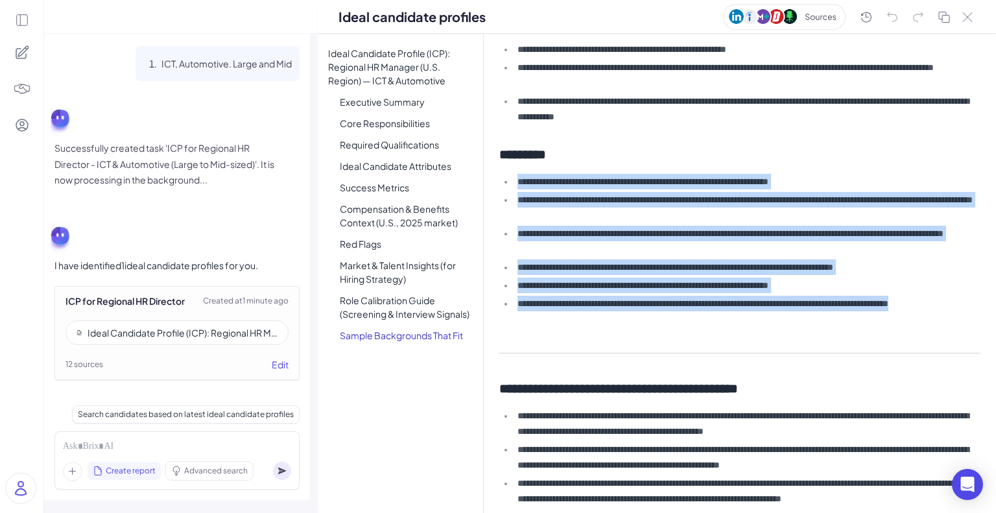
drag, startPoint x: 514, startPoint y: 178, endPoint x: 688, endPoint y: 326, distance: 228.7
click at [688, 326] on div "**********" at bounding box center [740, 273] width 512 height 479
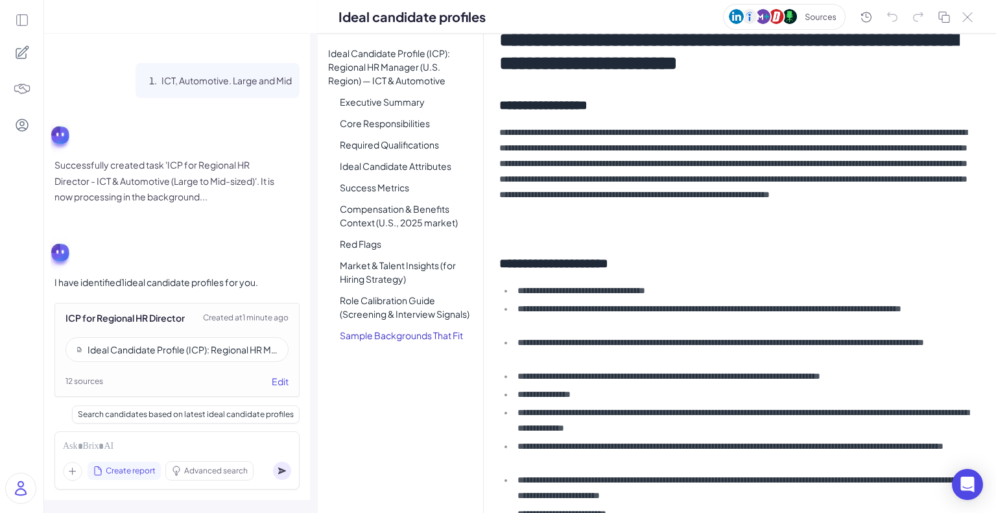
scroll to position [3233, 0]
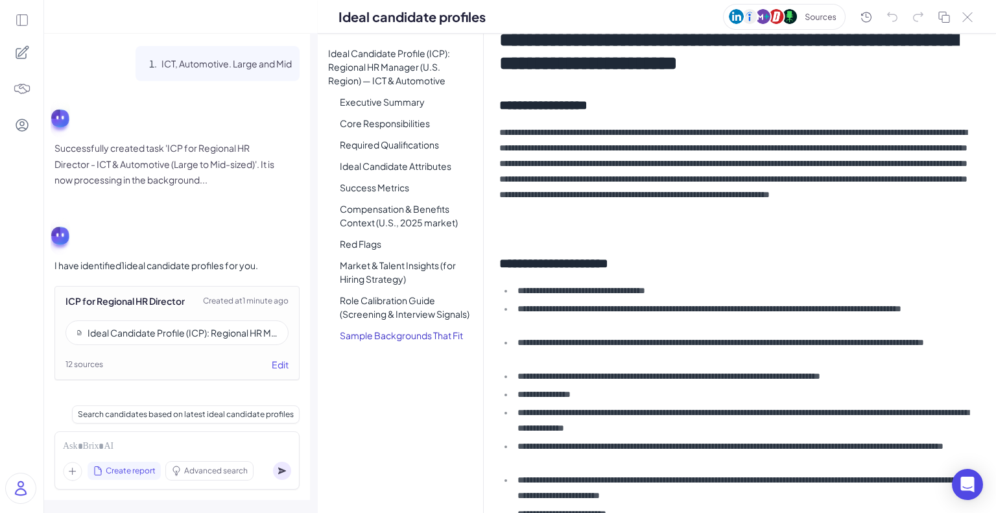
click at [405, 418] on div "Ideal Candidate Profile (ICP): Regional HR Manager (U.S. Region) — ICT & Automo…" at bounding box center [400, 273] width 165 height 479
click at [387, 451] on div "Ideal Candidate Profile (ICP): Regional HR Manager (U.S. Region) — ICT & Automo…" at bounding box center [400, 273] width 165 height 479
click at [385, 451] on div "Ideal Candidate Profile (ICP): Regional HR Manager (U.S. Region) — ICT & Automo…" at bounding box center [400, 273] width 165 height 479
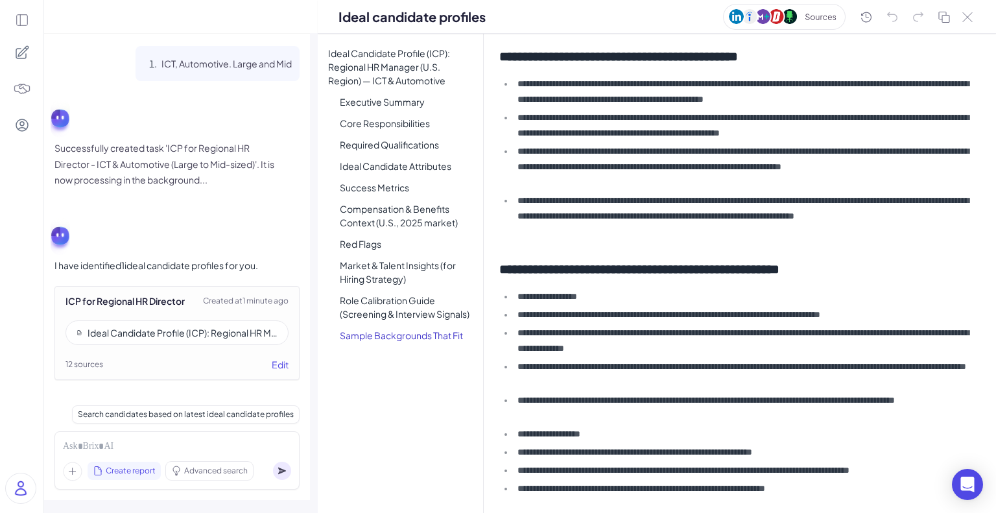
scroll to position [2398, 0]
